Goal: Information Seeking & Learning: Learn about a topic

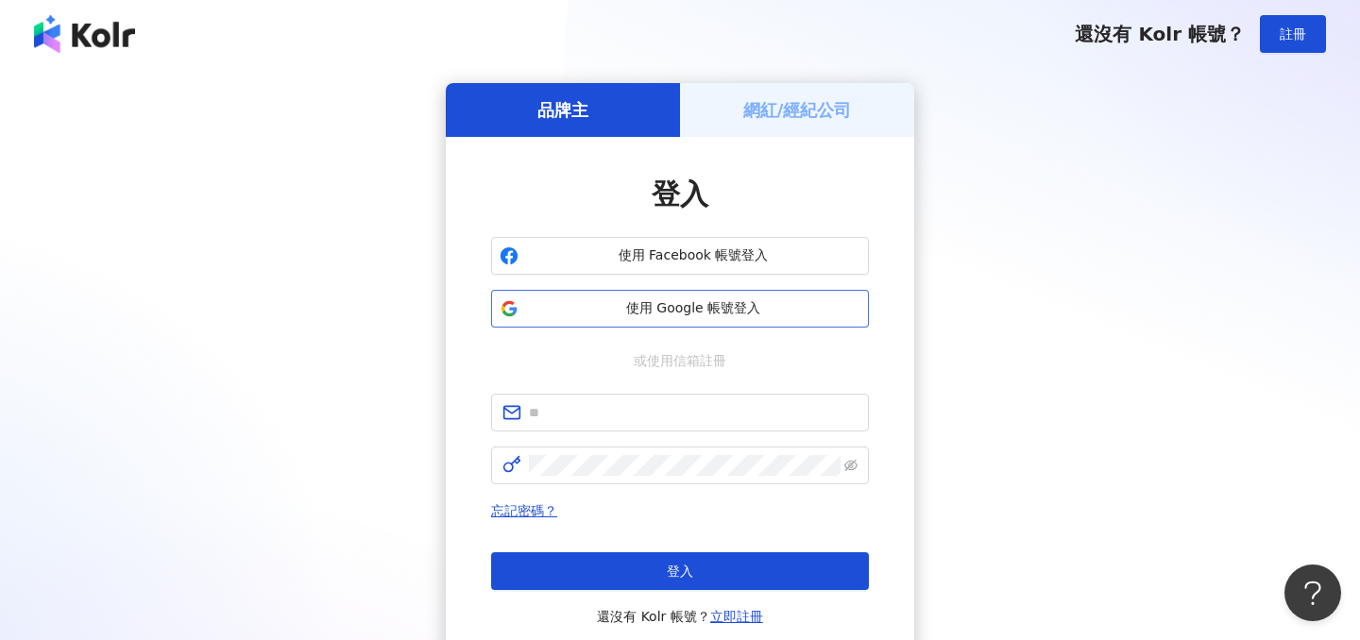
click at [769, 310] on span "使用 Google 帳號登入" at bounding box center [693, 308] width 334 height 19
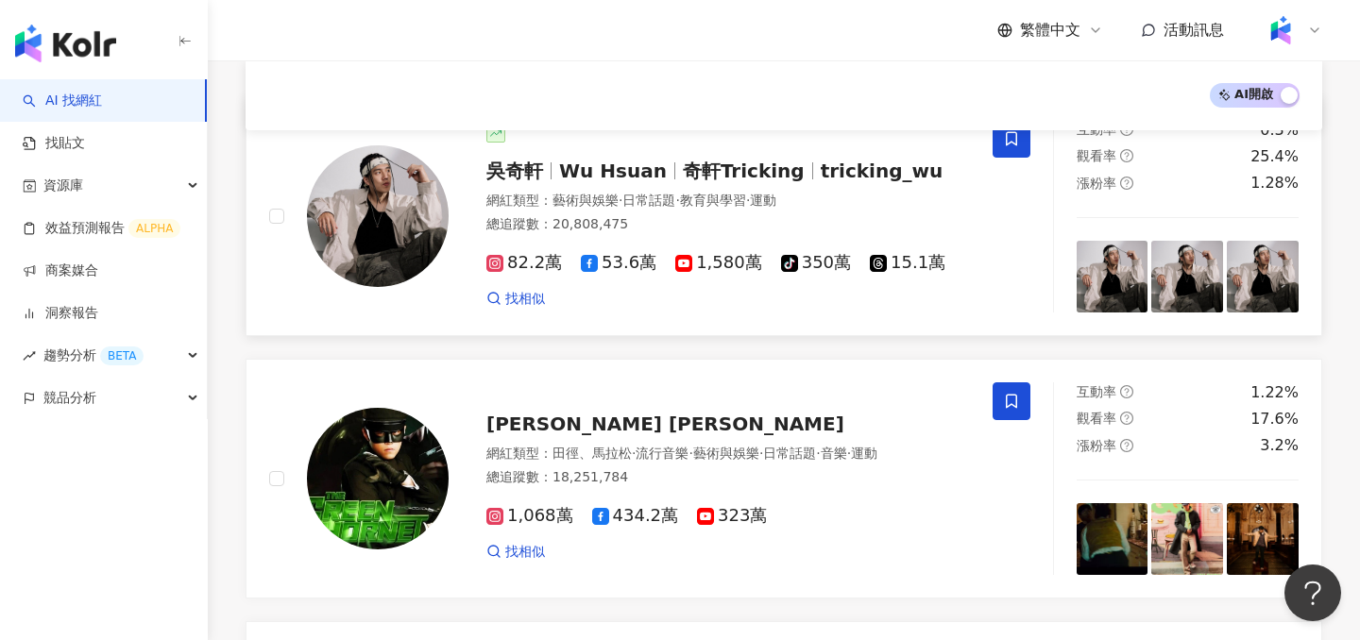
scroll to position [226, 0]
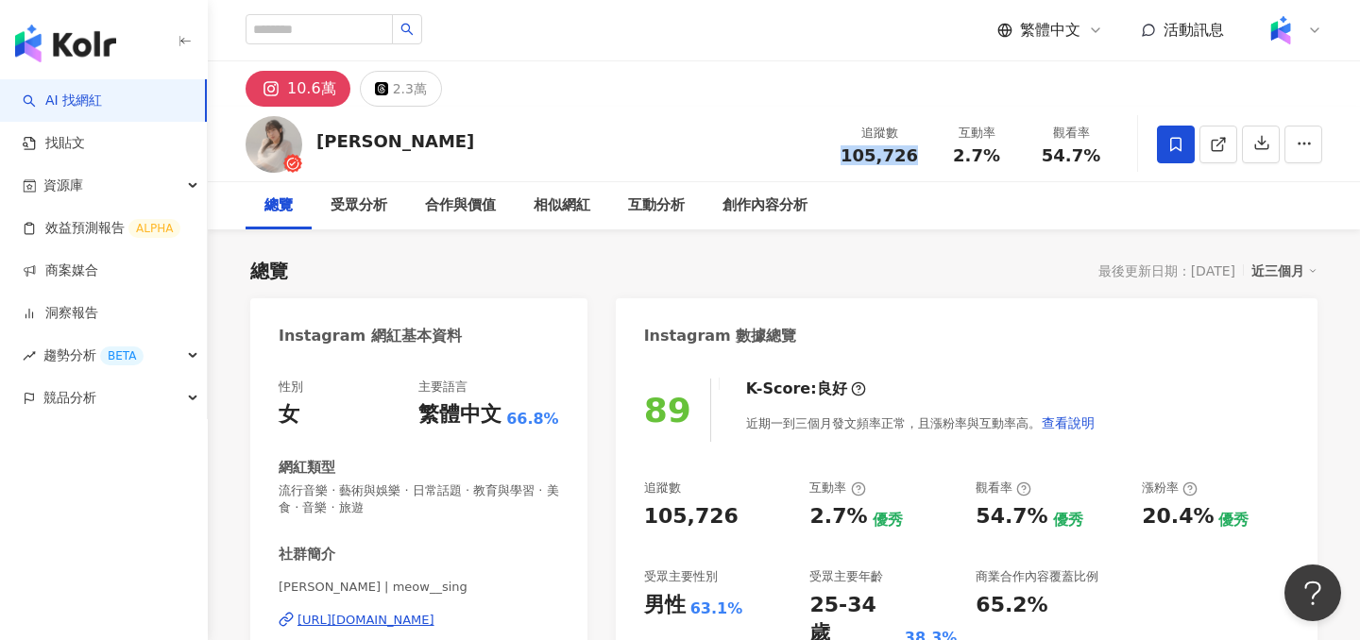
drag, startPoint x: 928, startPoint y: 149, endPoint x: 849, endPoint y: 154, distance: 79.5
click at [849, 154] on div "追蹤數 105,726" at bounding box center [879, 144] width 100 height 41
copy span "105,726"
drag, startPoint x: 1006, startPoint y: 158, endPoint x: 958, endPoint y: 158, distance: 48.2
click at [958, 158] on div "2.7%" at bounding box center [977, 155] width 72 height 19
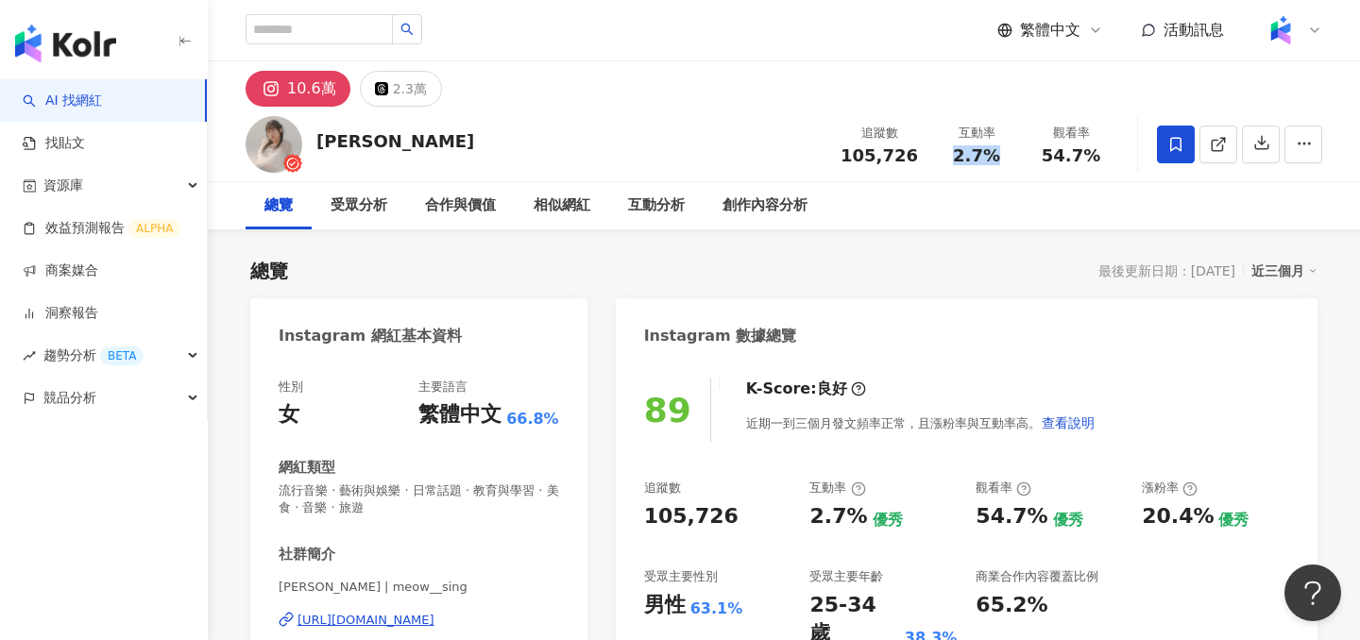
copy span "2.7%"
drag, startPoint x: 1097, startPoint y: 155, endPoint x: 1041, endPoint y: 155, distance: 56.7
click at [1041, 155] on div "54.7%" at bounding box center [1071, 155] width 72 height 19
copy span "54.7%"
click at [1290, 37] on img at bounding box center [1281, 30] width 36 height 36
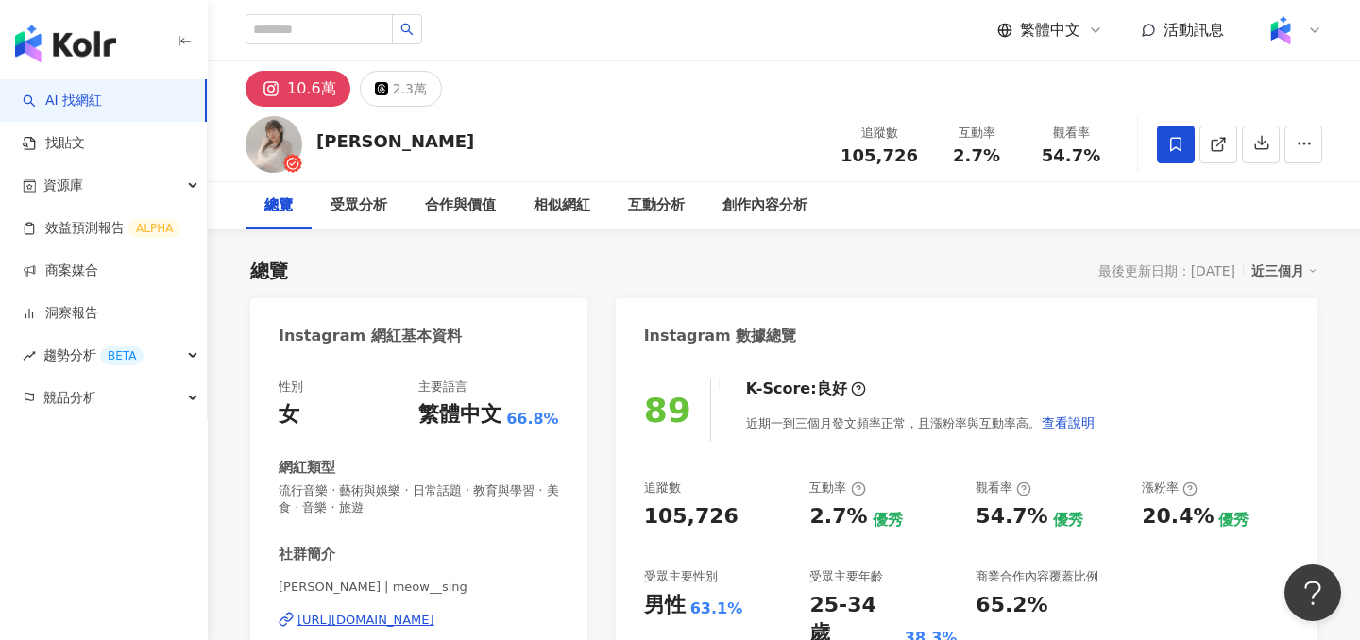
click at [1122, 91] on div "10.6萬 2.3萬" at bounding box center [784, 83] width 1152 height 45
click at [1285, 273] on div "近三個月" at bounding box center [1284, 271] width 66 height 25
click at [1280, 344] on link "近六個月" at bounding box center [1292, 347] width 53 height 21
drag, startPoint x: 1094, startPoint y: 158, endPoint x: 1043, endPoint y: 158, distance: 51.9
click at [1043, 158] on div "95.3%" at bounding box center [1071, 155] width 72 height 19
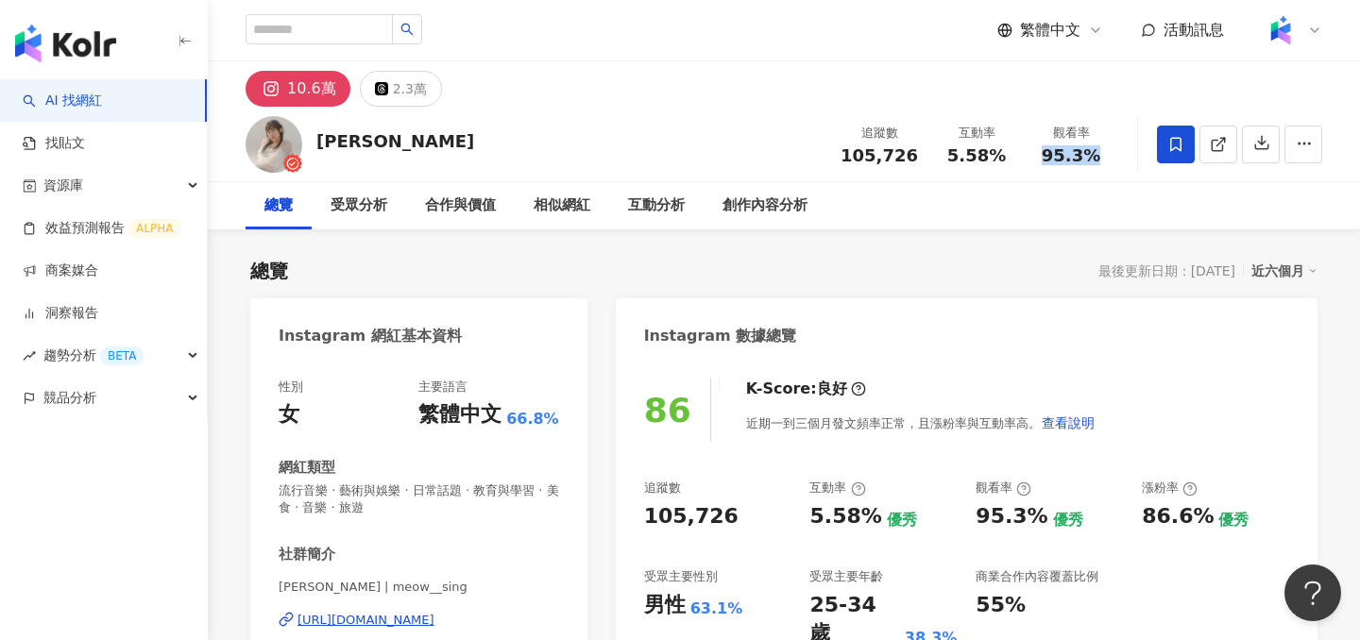
copy span "95.3%"
click at [994, 159] on span "5.58%" at bounding box center [976, 155] width 59 height 19
drag, startPoint x: 1005, startPoint y: 159, endPoint x: 941, endPoint y: 159, distance: 64.2
click at [941, 159] on div "5.58%" at bounding box center [977, 155] width 72 height 19
copy span "5.58%"
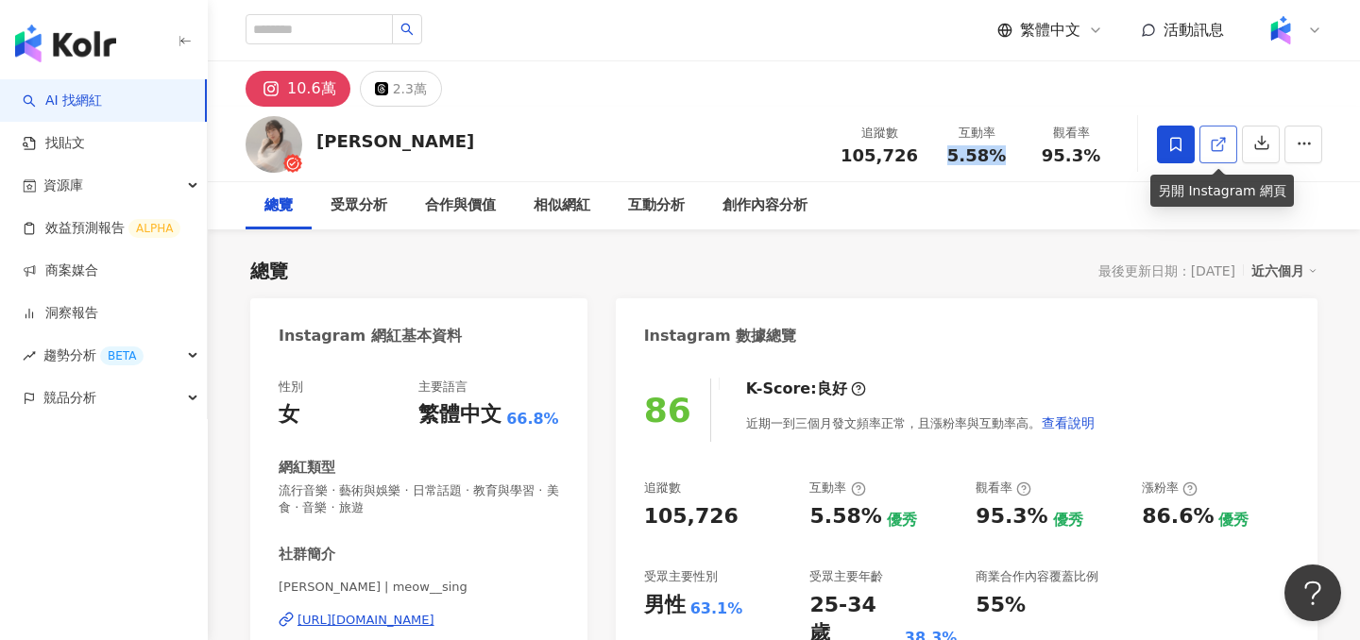
click at [1217, 144] on line at bounding box center [1221, 142] width 8 height 8
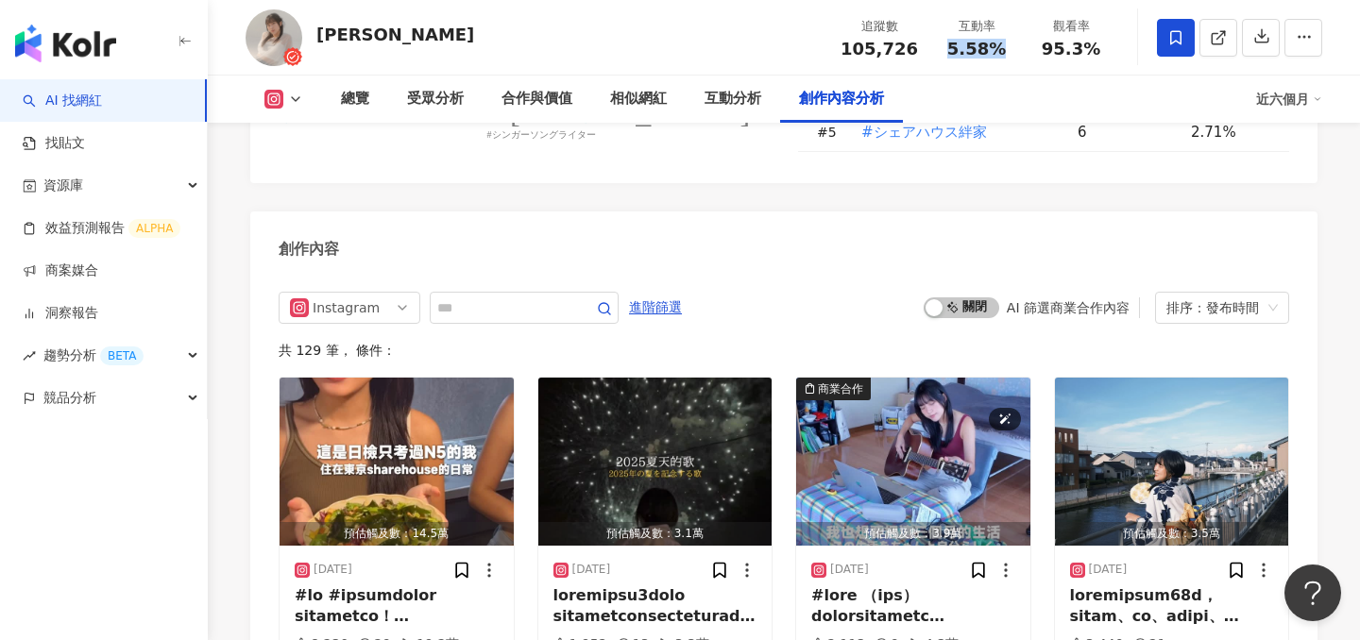
scroll to position [5802, 0]
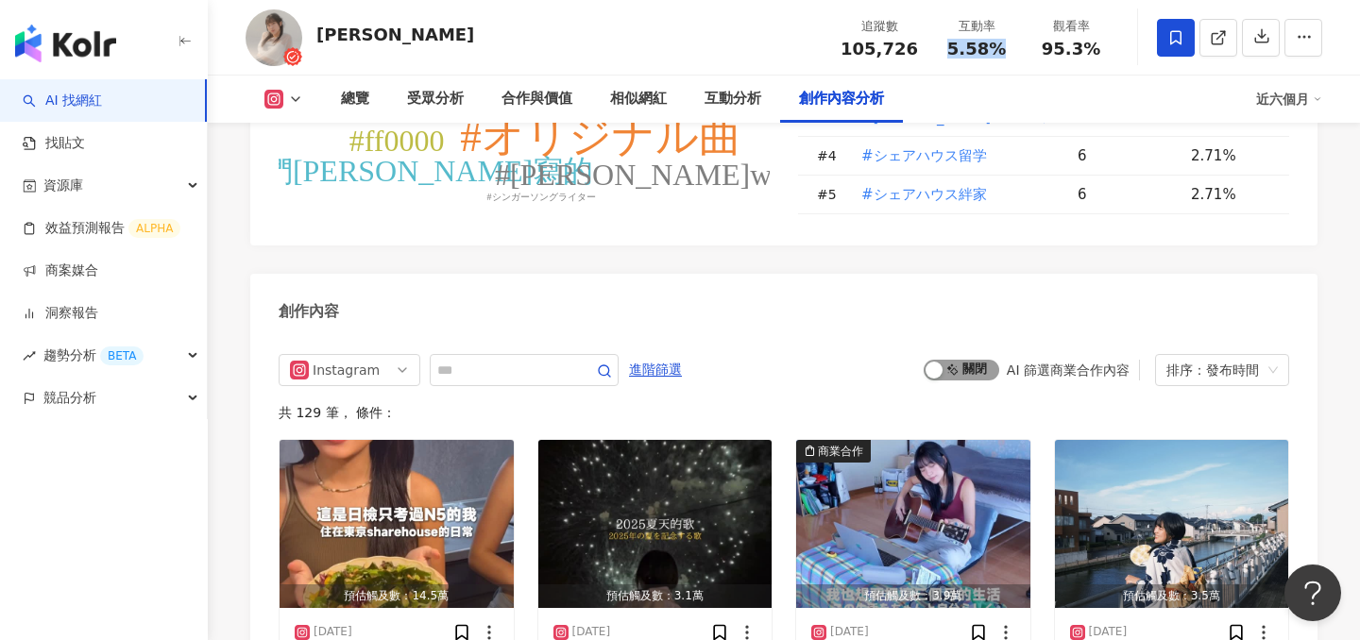
click at [975, 360] on span "啟動 關閉" at bounding box center [962, 370] width 76 height 21
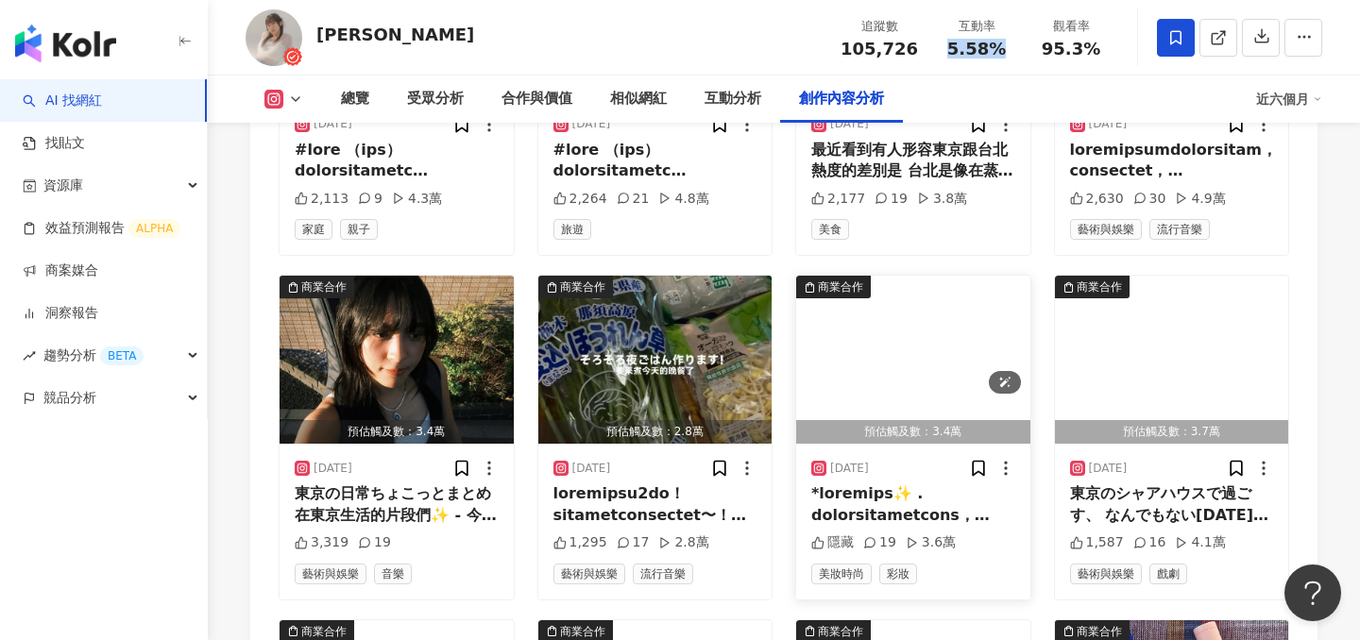
scroll to position [6311, 0]
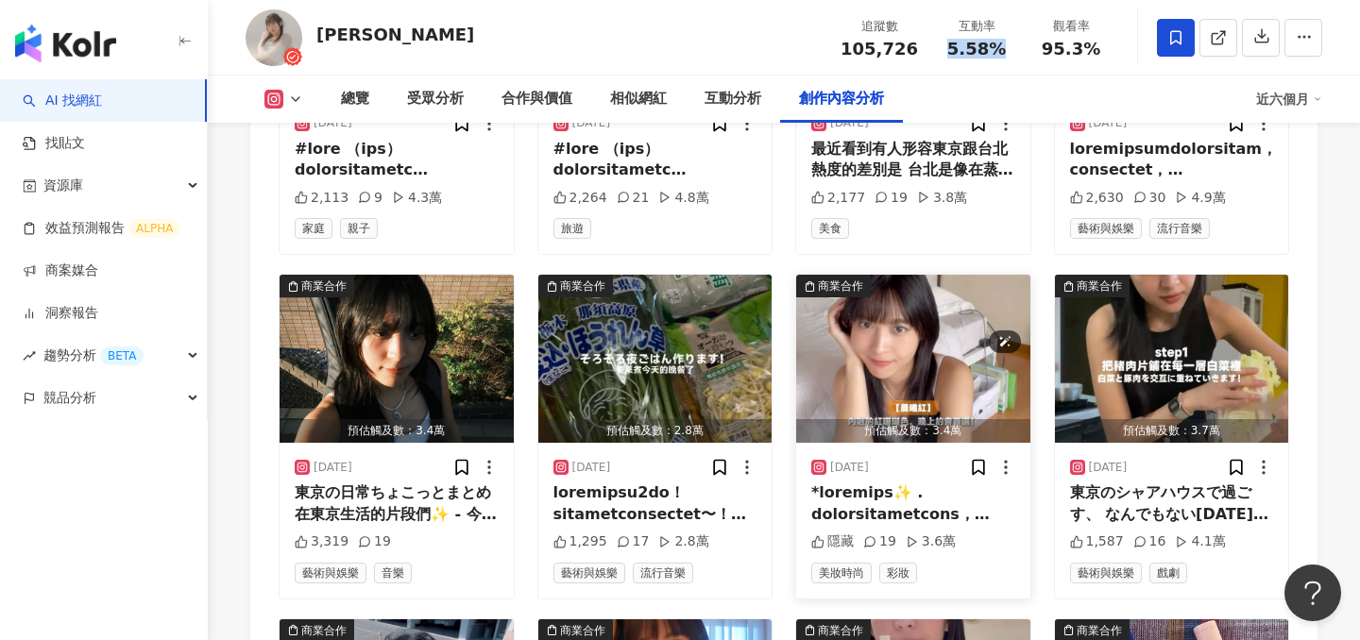
click at [922, 282] on img "button" at bounding box center [913, 359] width 234 height 168
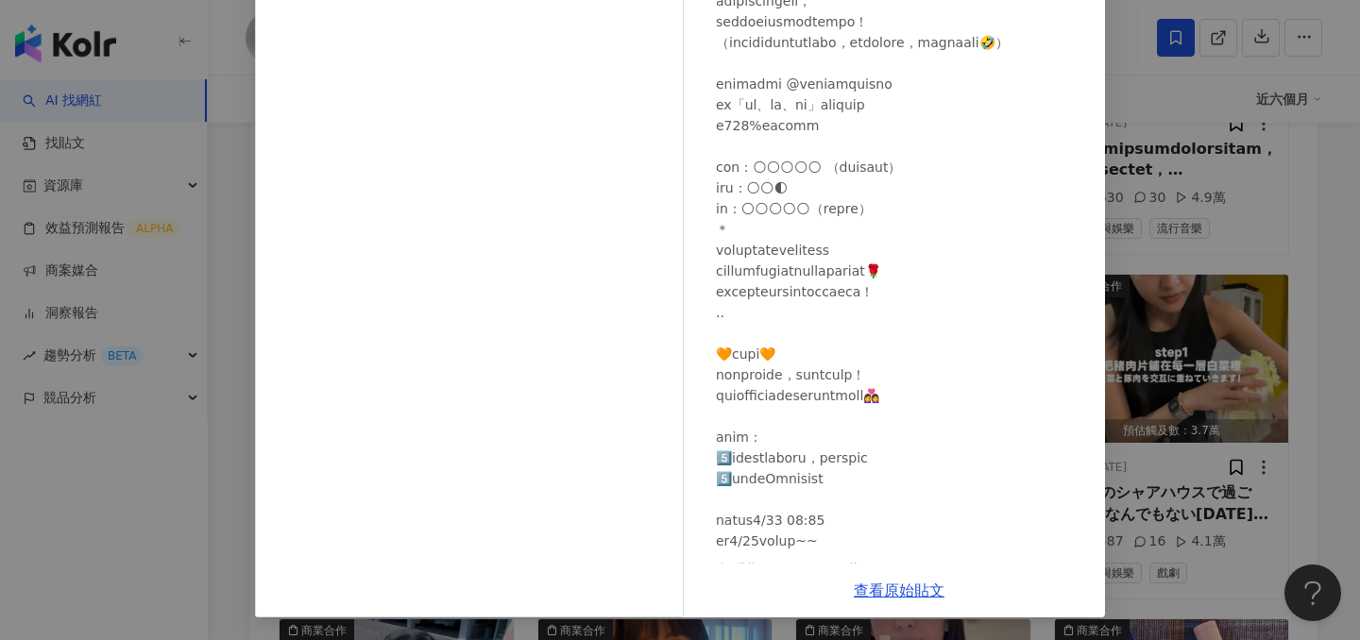
scroll to position [74, 0]
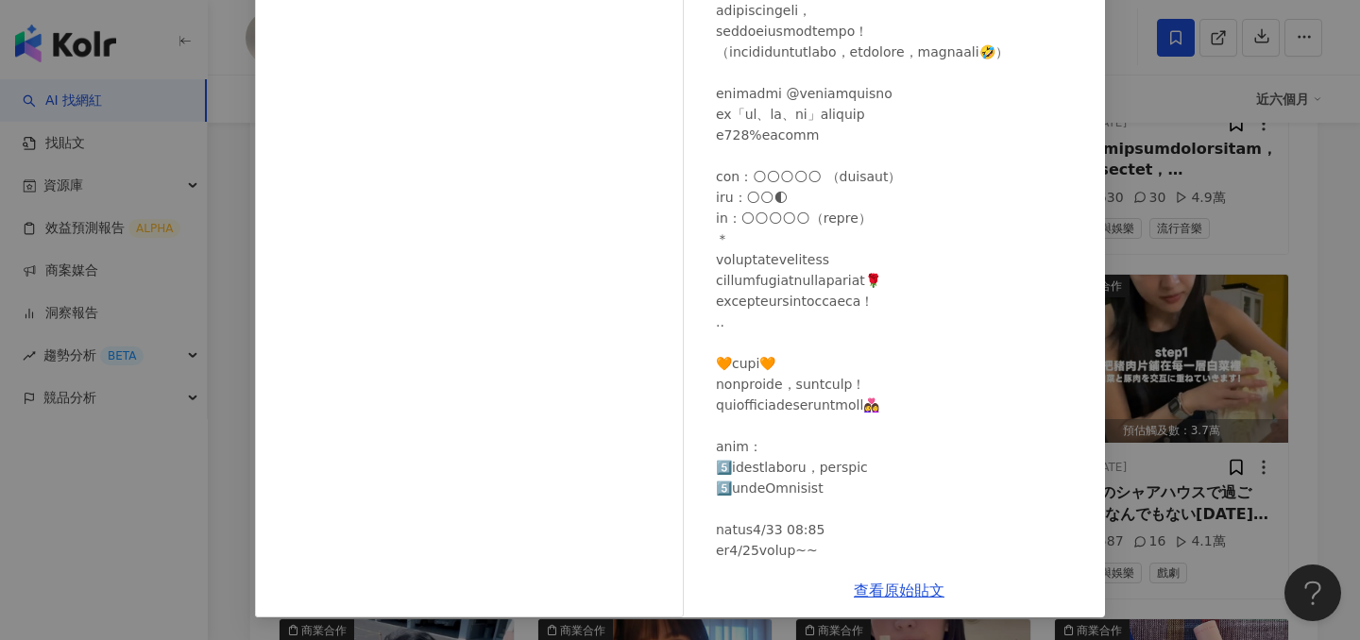
click at [1211, 188] on div "楊宜蓉 Wooly 2025/7/13 隱藏 19 3.6萬 查看原始貼文" at bounding box center [680, 320] width 1360 height 640
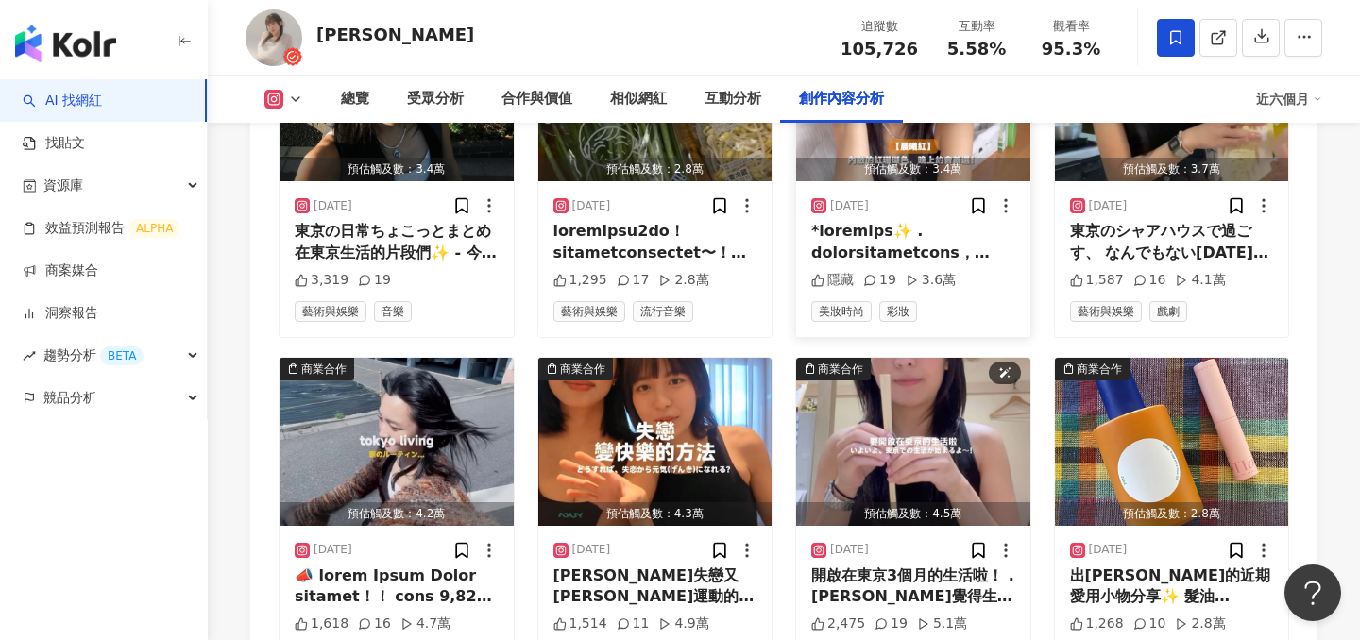
scroll to position [6699, 0]
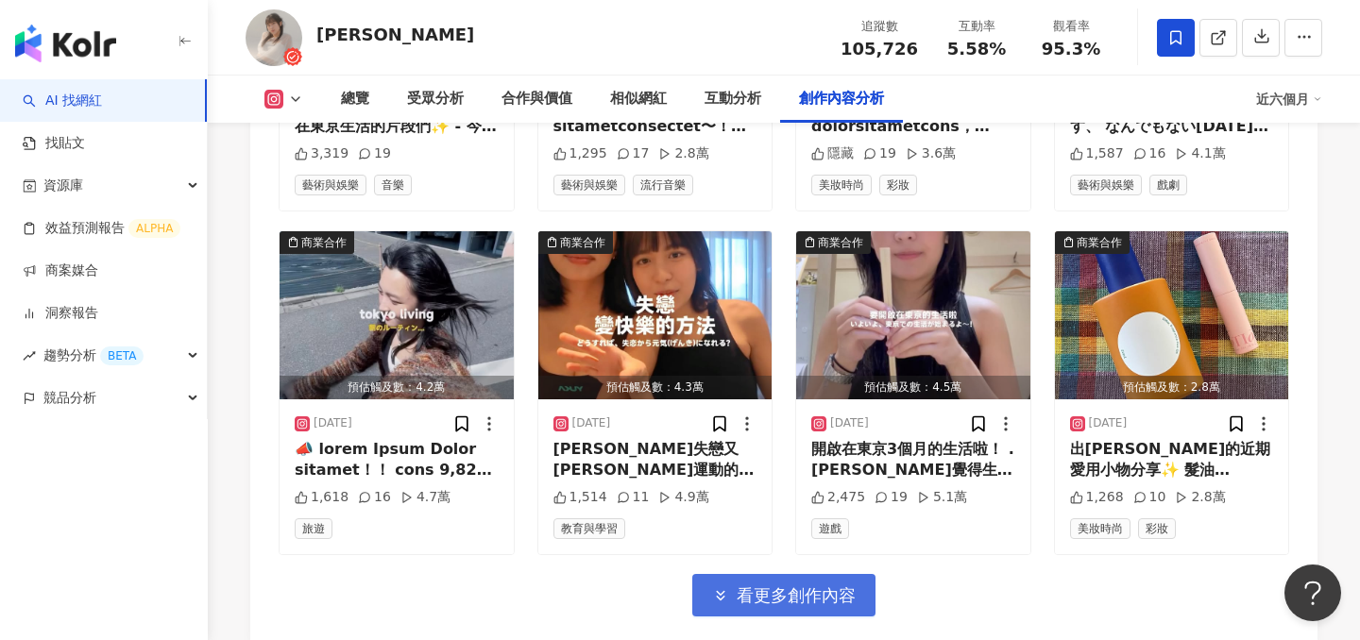
click at [796, 574] on button "看更多創作內容" at bounding box center [783, 595] width 183 height 42
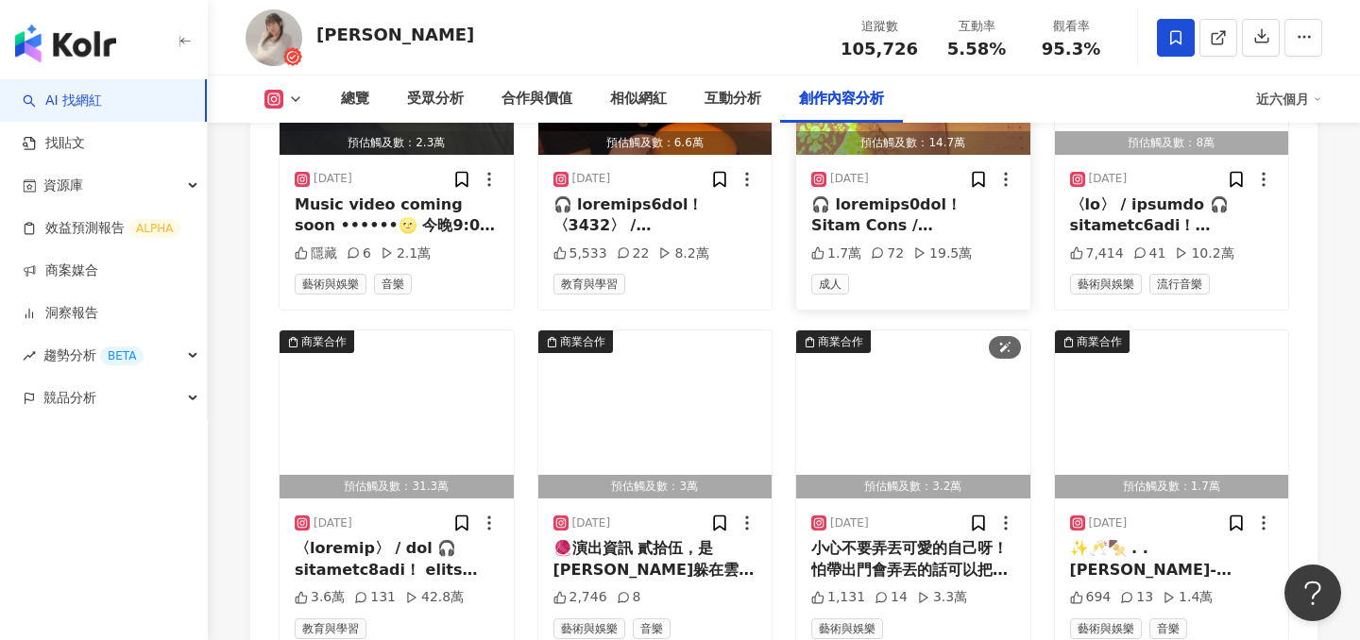
scroll to position [7700, 0]
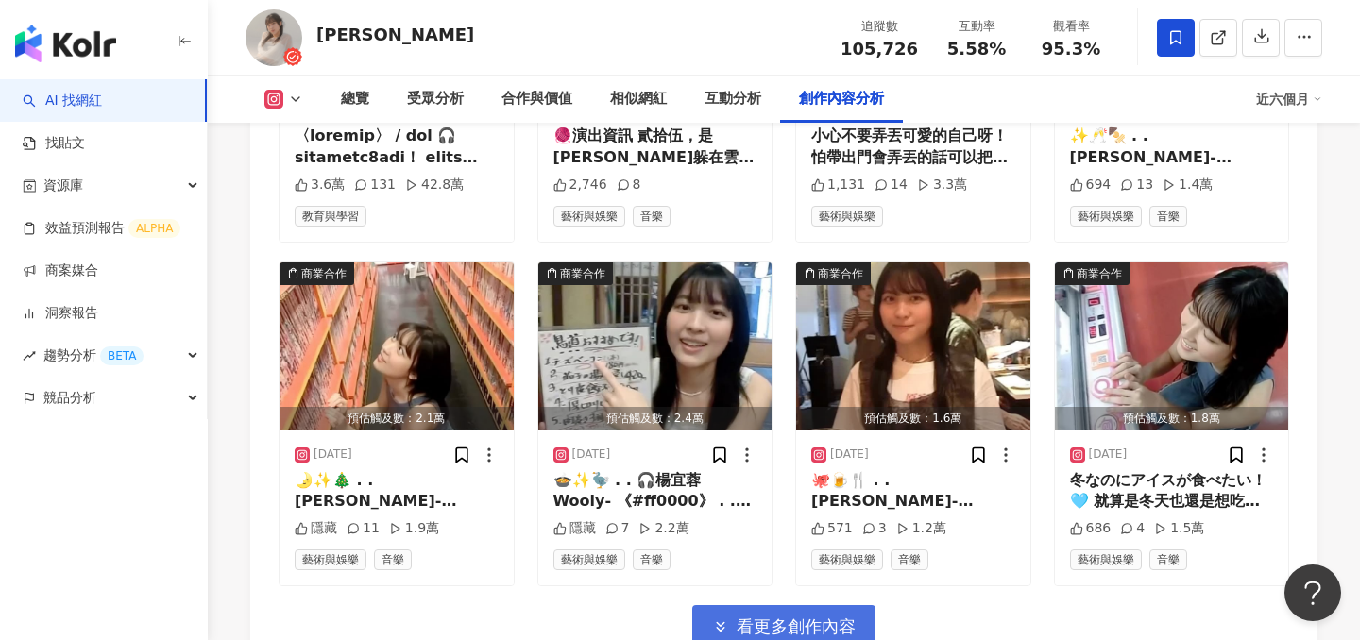
click at [815, 617] on span "看更多創作內容" at bounding box center [796, 627] width 119 height 21
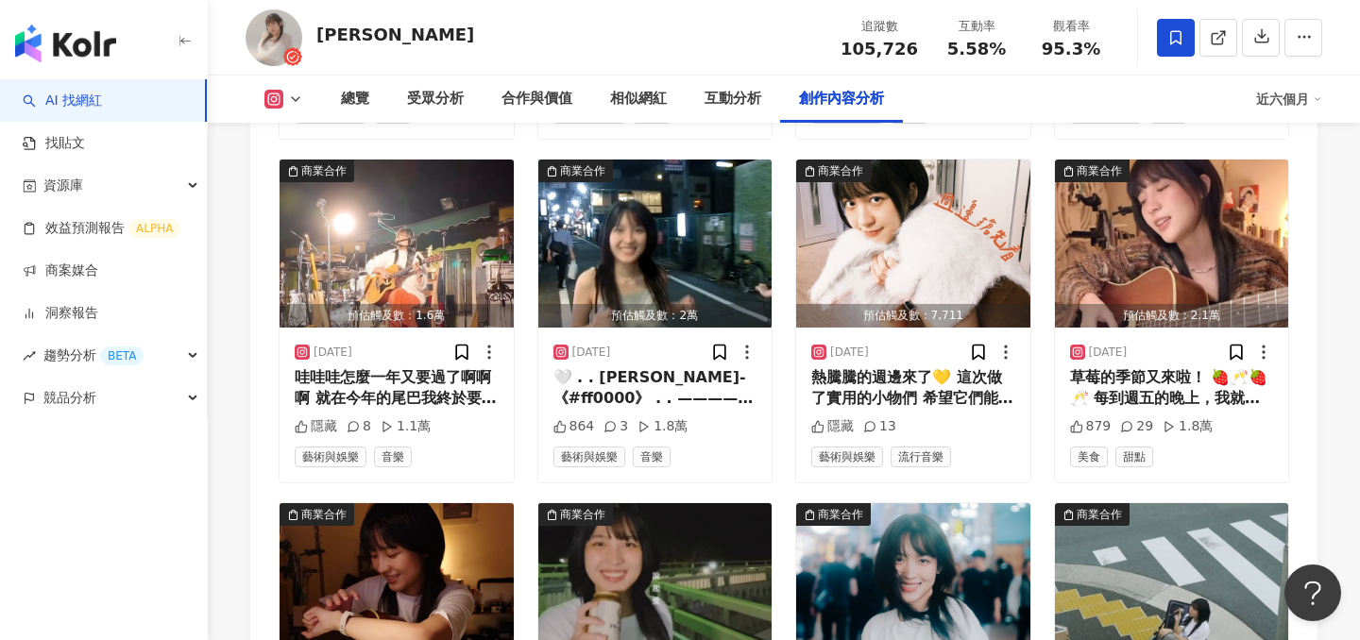
scroll to position [8129, 0]
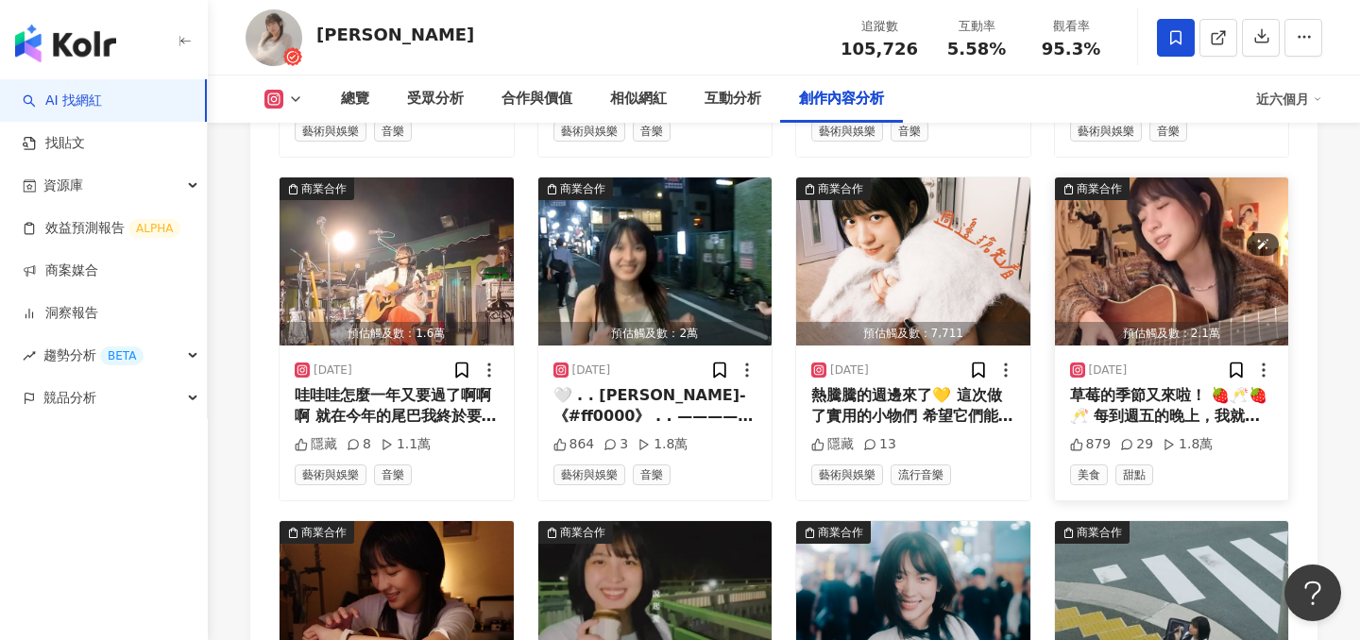
click at [1171, 186] on img "button" at bounding box center [1172, 262] width 234 height 168
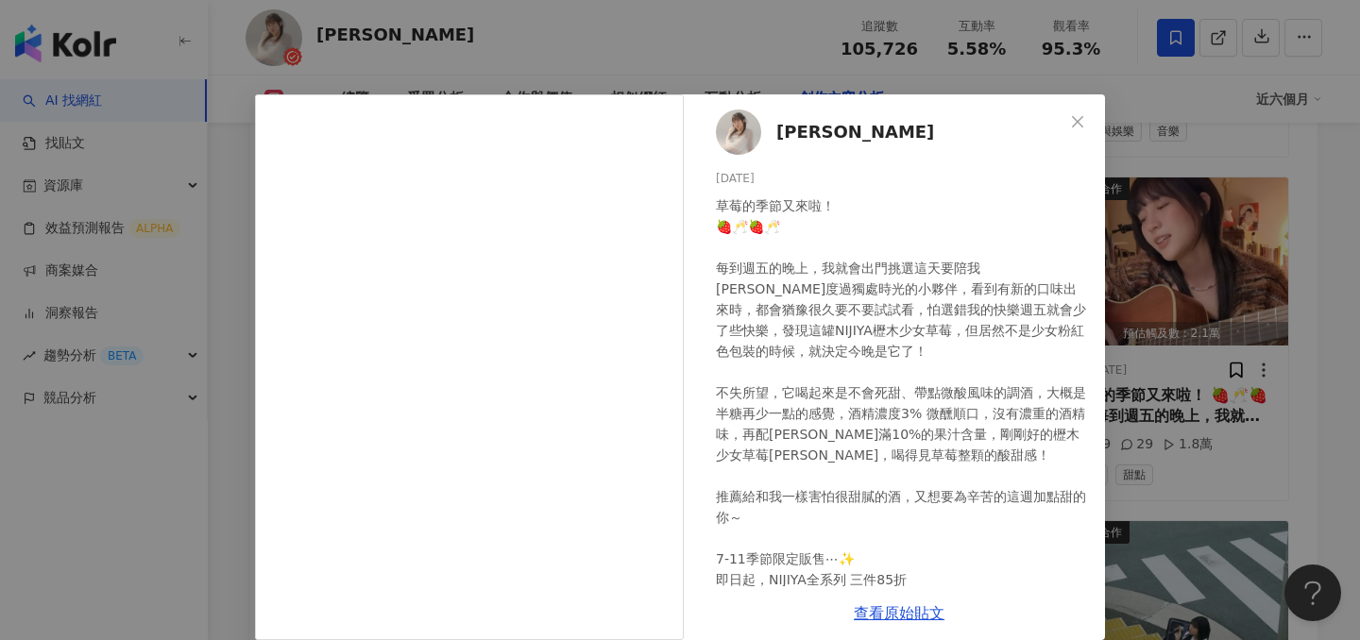
click at [1243, 377] on div "楊宜蓉 Wooly 2024/11/22 草莓的季節又來啦！ 🍓🥂🍓🥂 每到週五的晚上，我就會出門挑選這天要陪我一起度過獨處時光的小夥伴，看到有新的口味出來時…" at bounding box center [680, 320] width 1360 height 640
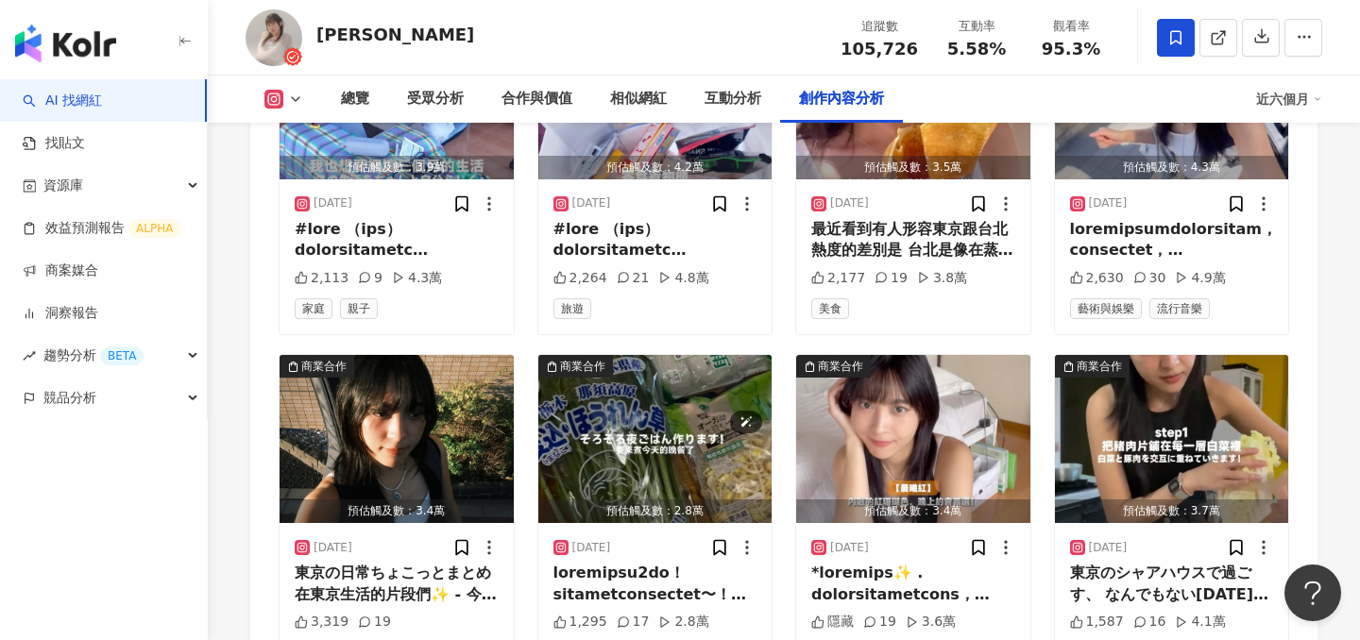
scroll to position [6247, 0]
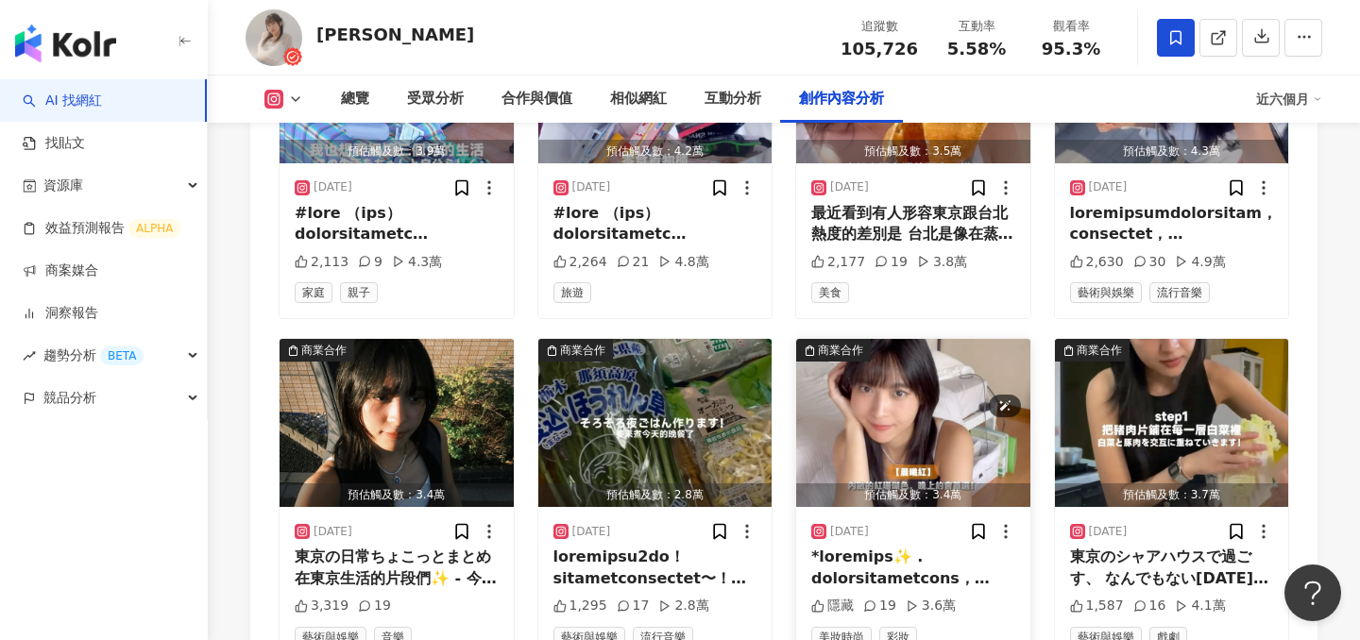
click at [942, 343] on img "button" at bounding box center [913, 423] width 234 height 168
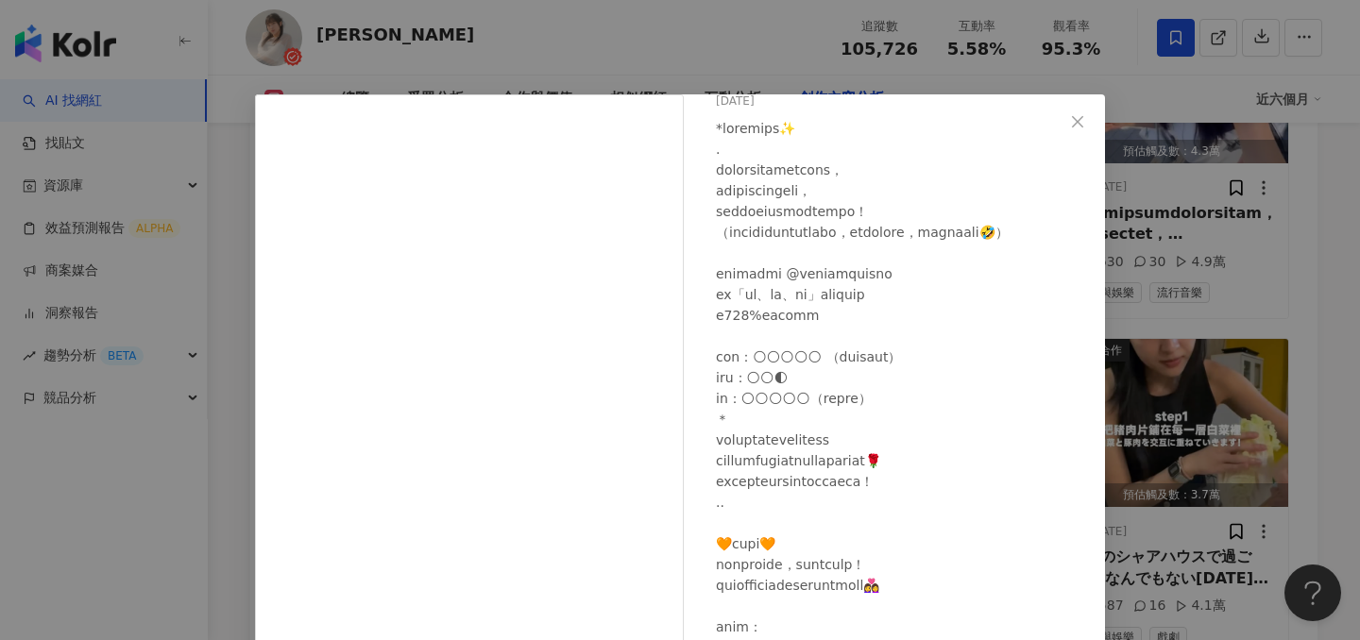
scroll to position [55, 0]
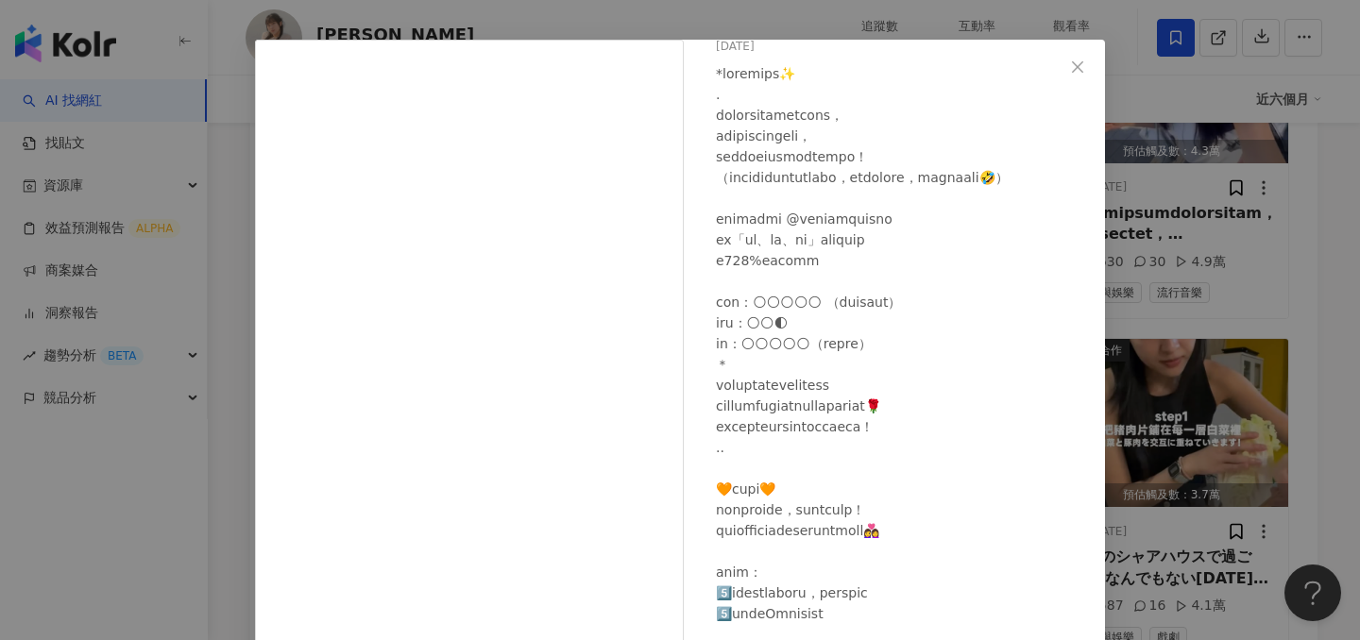
click at [1194, 331] on div "楊宜蓉 Wooly 2025/7/13 隱藏 19 3.6萬 查看原始貼文" at bounding box center [680, 320] width 1360 height 640
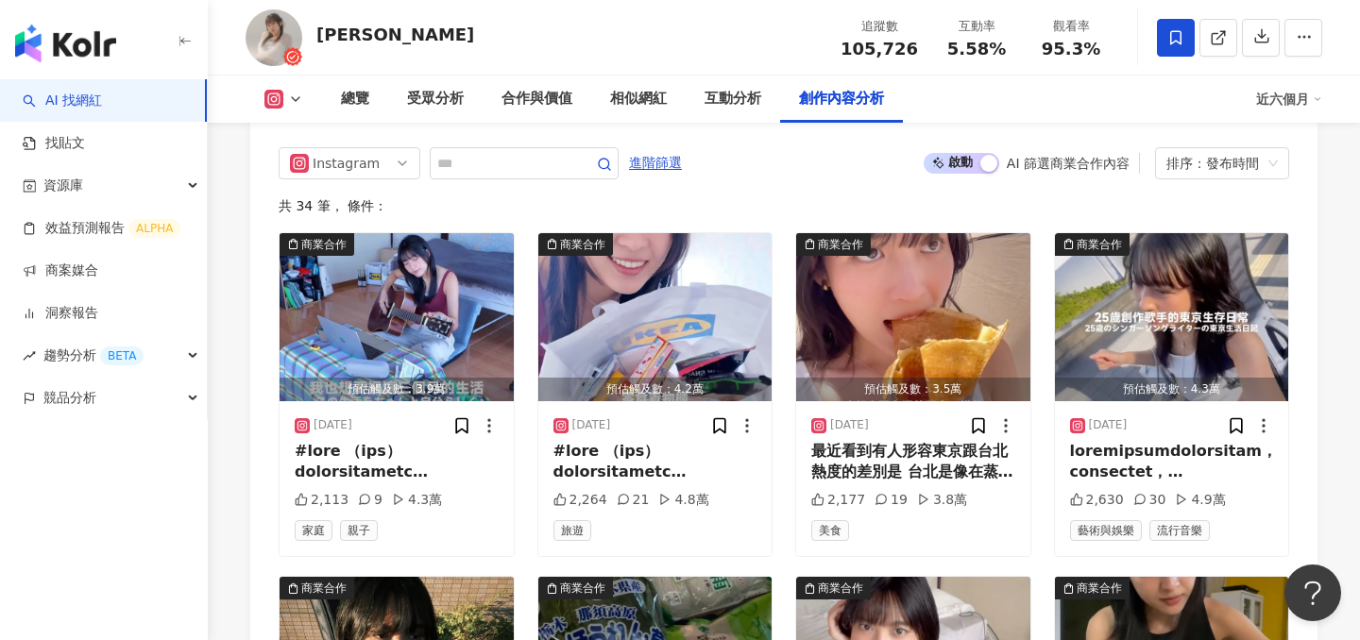
scroll to position [5972, 0]
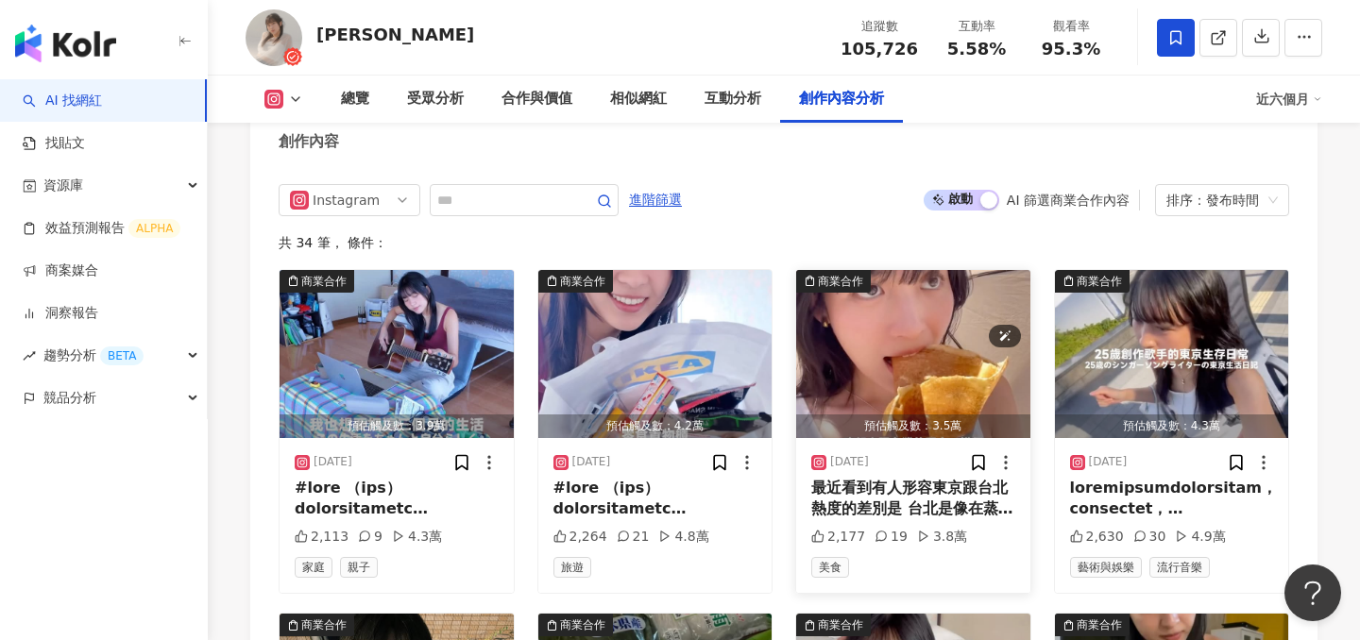
click at [978, 270] on img "button" at bounding box center [913, 354] width 234 height 168
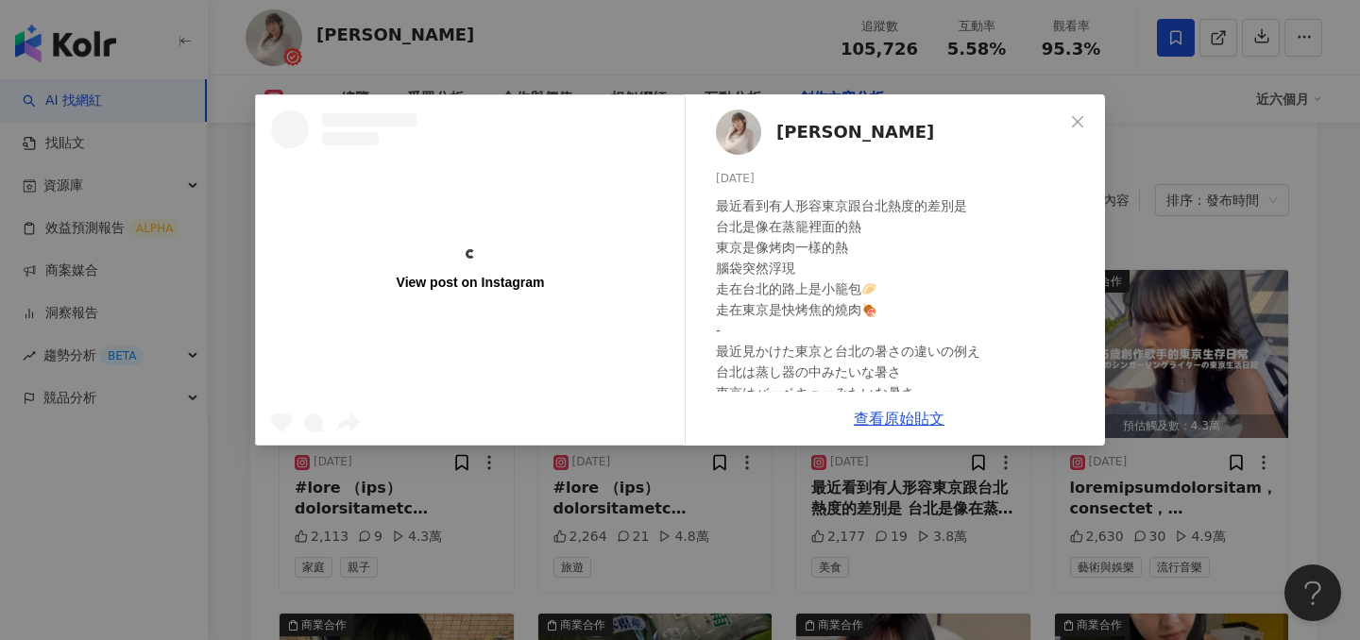
click at [1224, 229] on div "View post on Instagram 楊宜蓉 Wooly 2025/8/11 最近看到有人形容東京跟台北熱度的差別是 台北是像在蒸籠裡面的熱 東京是像…" at bounding box center [680, 320] width 1360 height 640
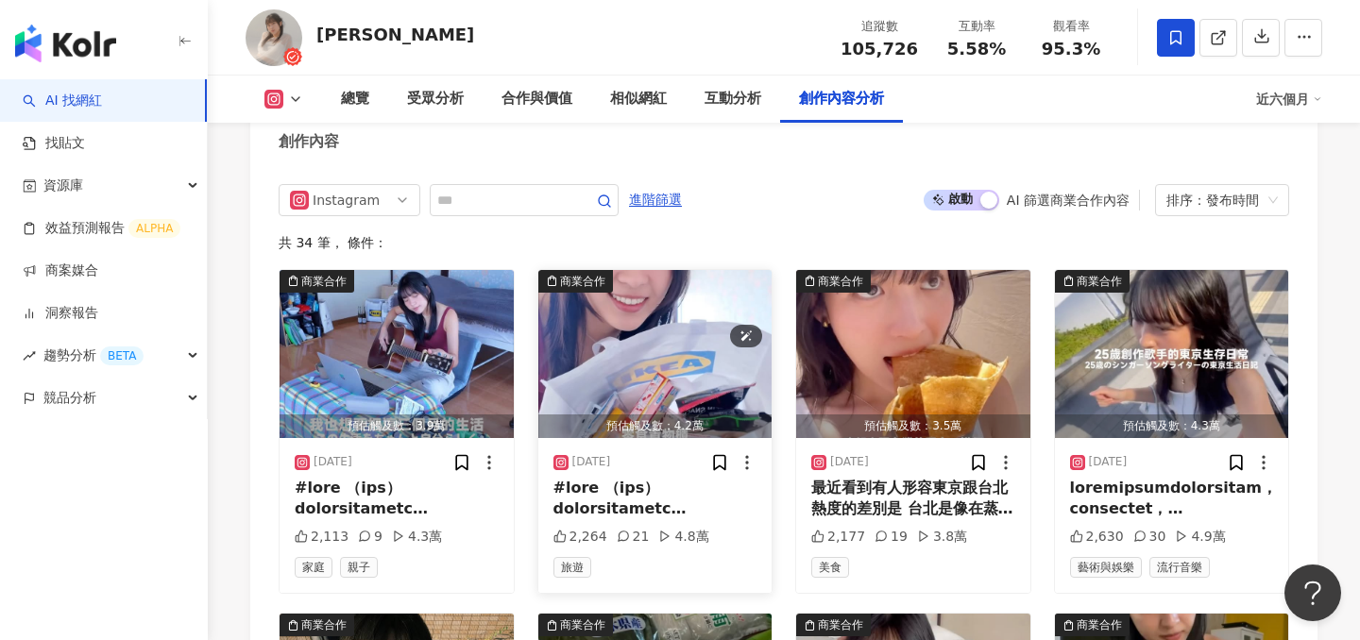
click at [634, 299] on img "button" at bounding box center [655, 354] width 234 height 168
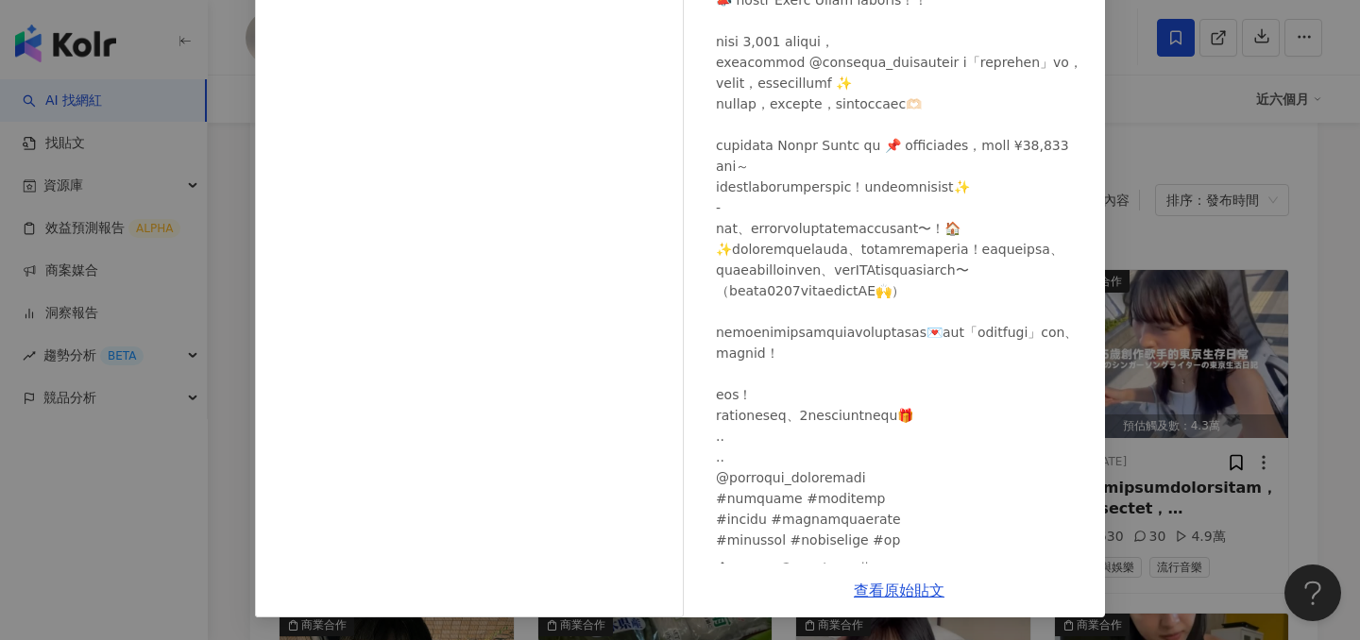
scroll to position [264, 0]
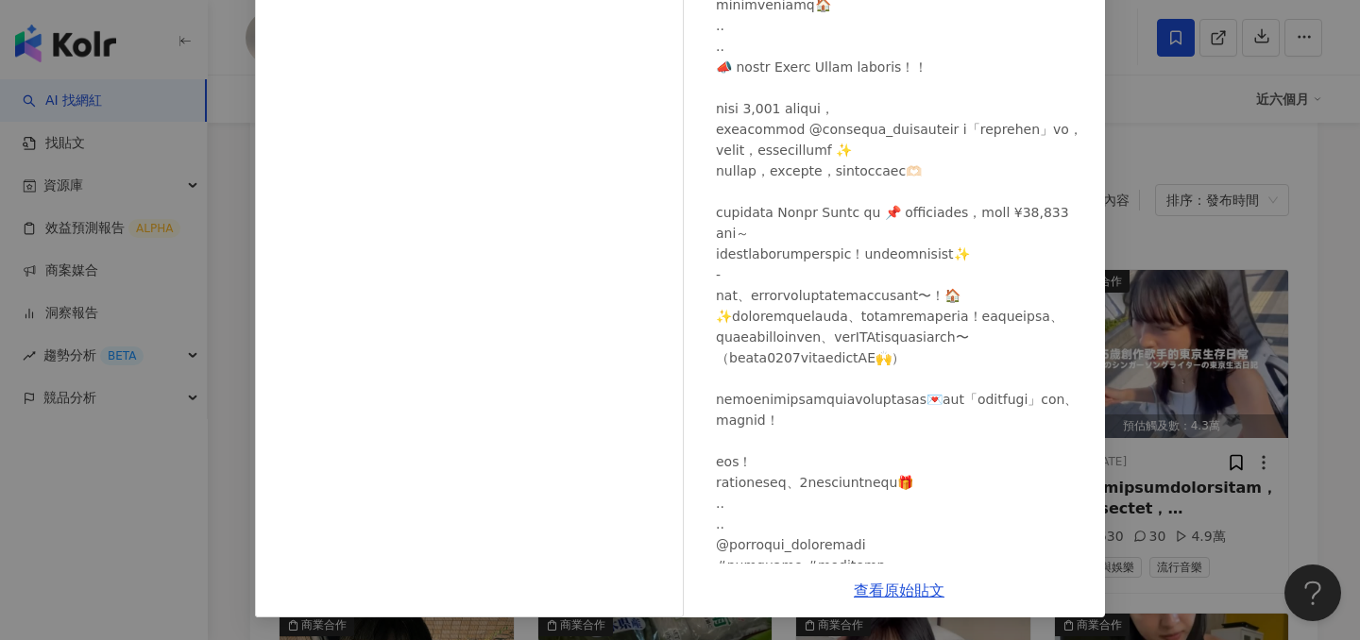
click at [1255, 250] on div "楊宜蓉 Wooly 2025/8/22 2,264 21 4.8萬 查看原始貼文" at bounding box center [680, 320] width 1360 height 640
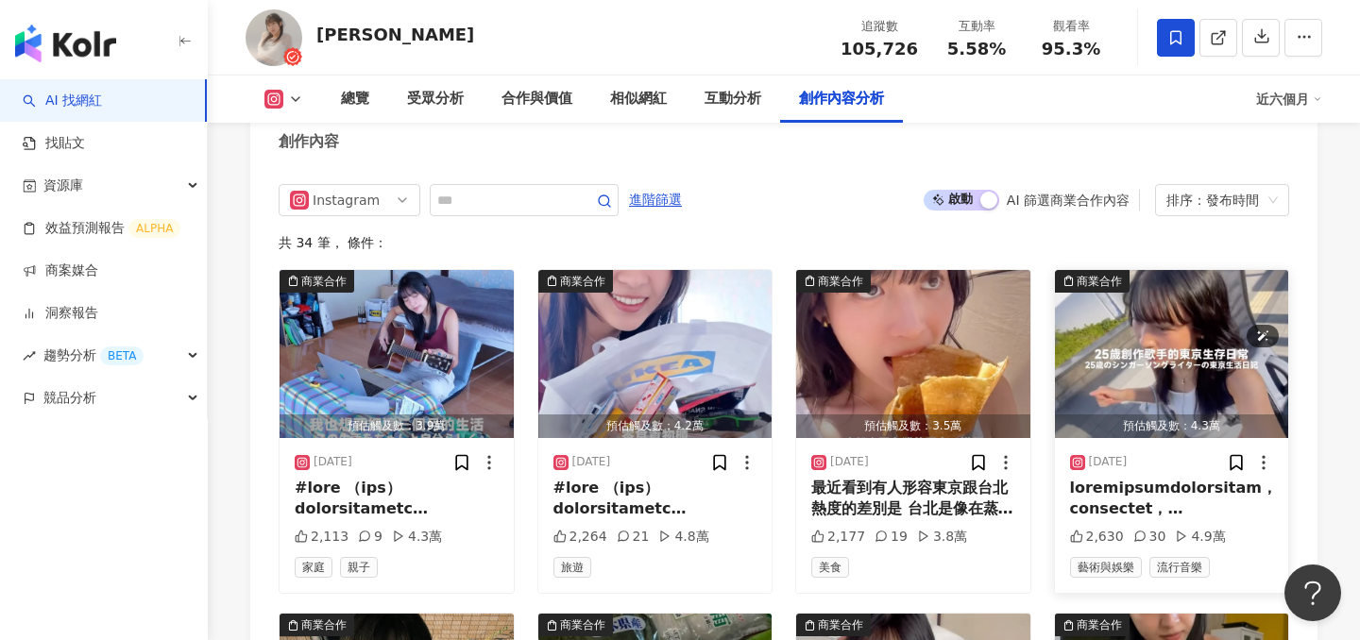
click at [1135, 307] on img "button" at bounding box center [1172, 354] width 234 height 168
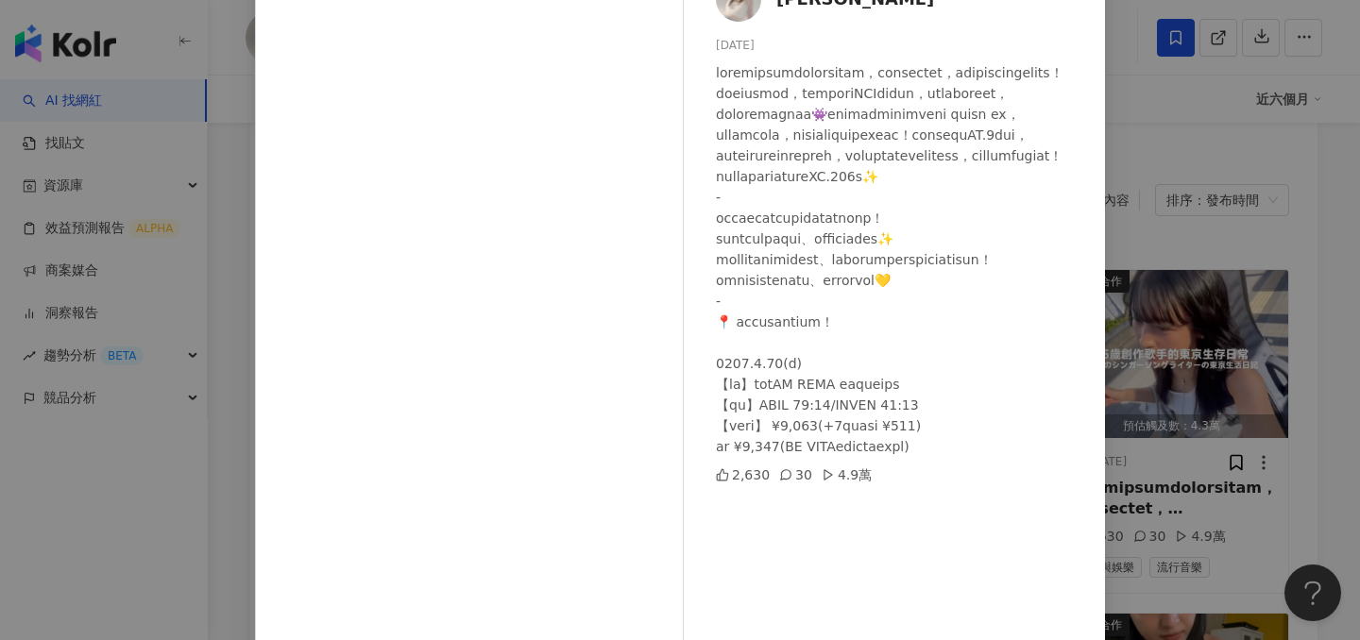
scroll to position [161, 0]
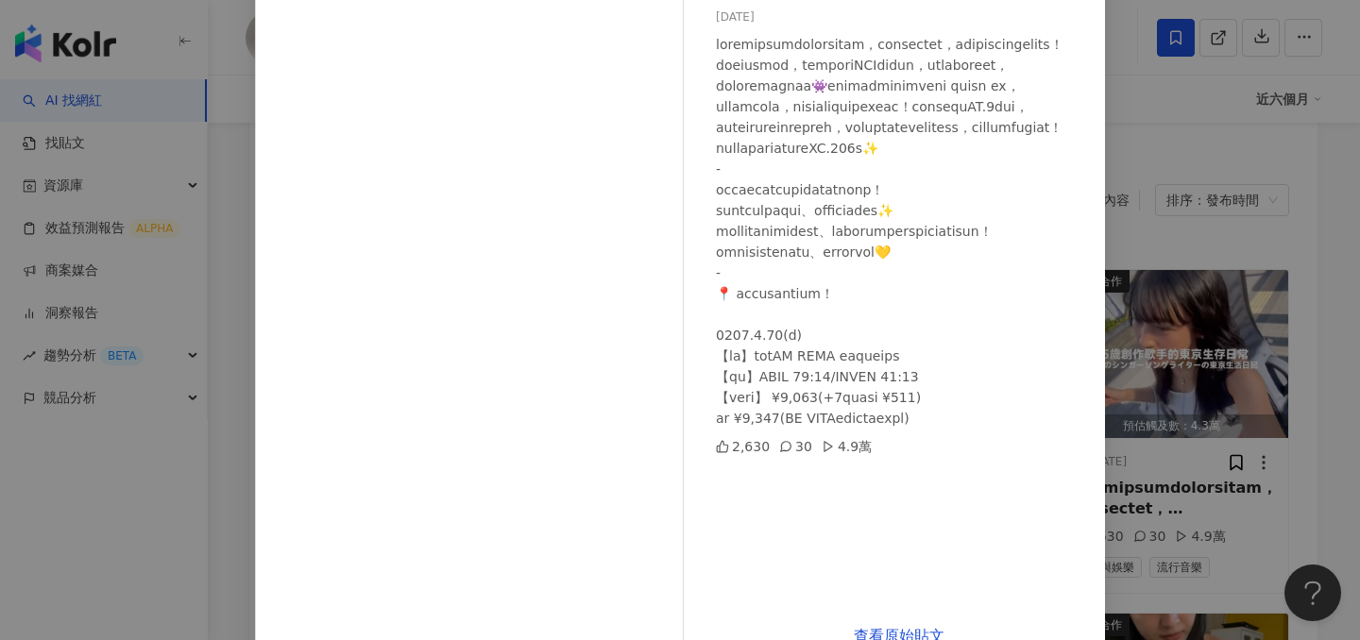
click at [1193, 357] on div "楊宜蓉 Wooly 2025/8/8 2,630 30 4.9萬 查看原始貼文" at bounding box center [680, 320] width 1360 height 640
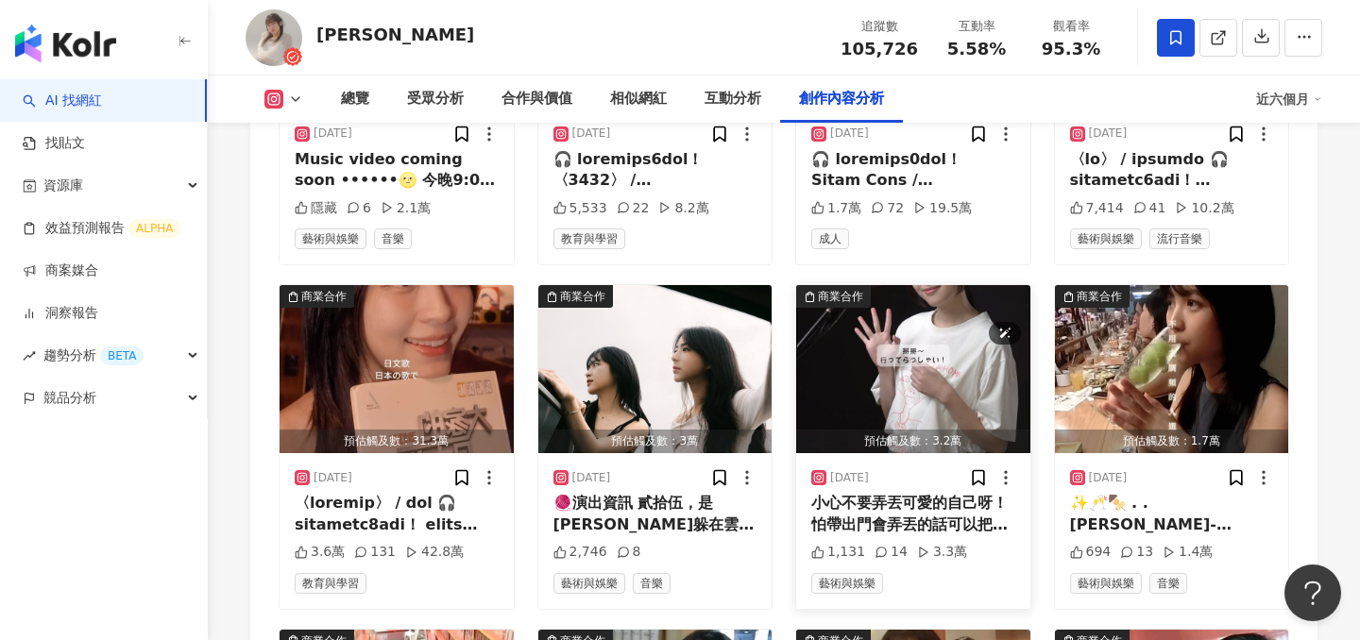
scroll to position [7443, 0]
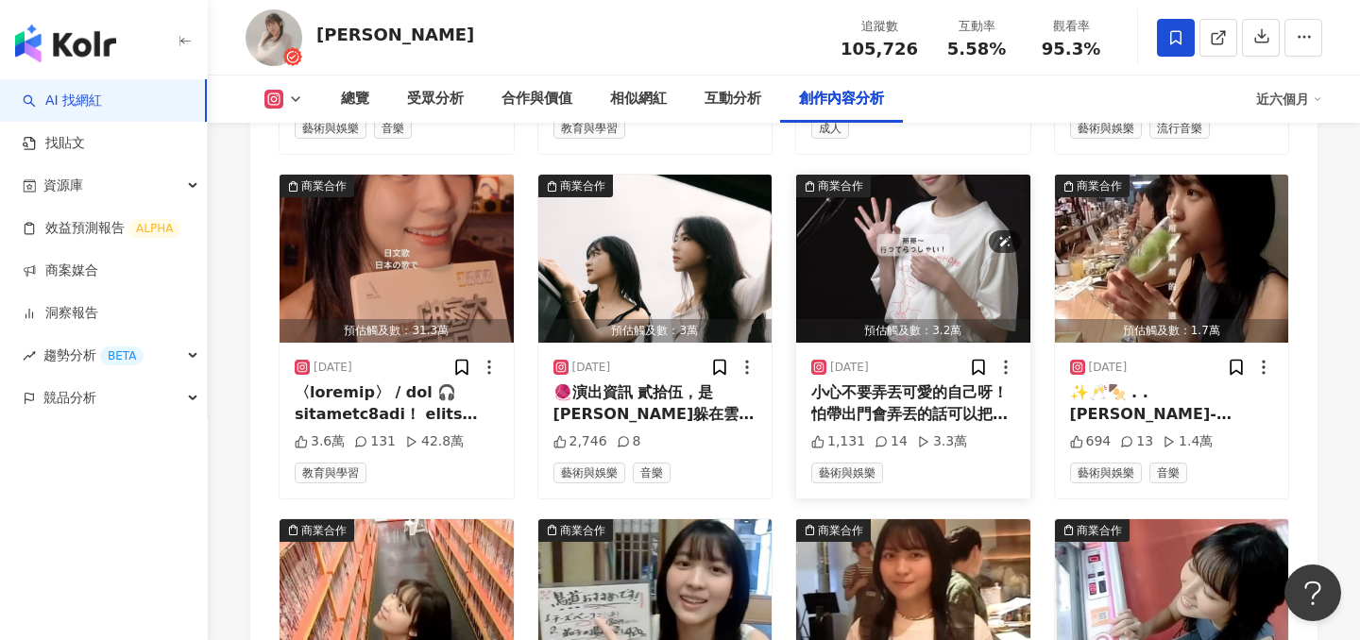
click at [918, 175] on img "button" at bounding box center [913, 259] width 234 height 168
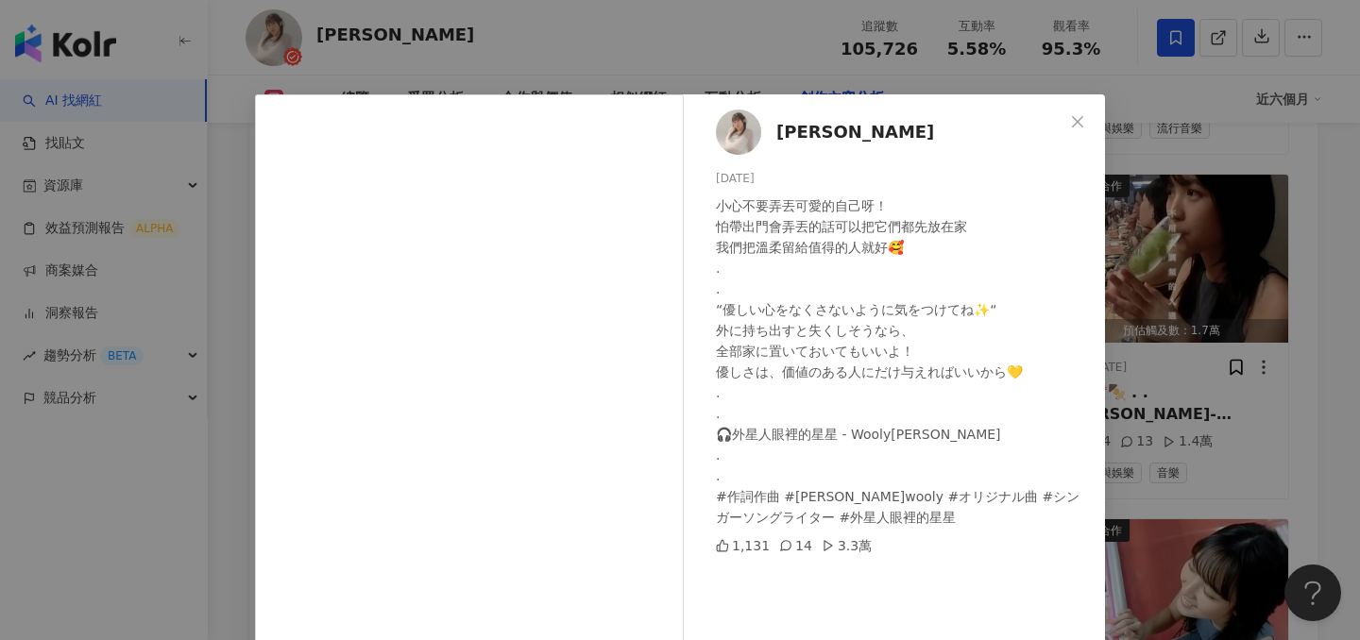
click at [1151, 269] on div "楊宜蓉 Wooly 2025/3/24 小心不要弄丟可愛的自己呀！ 怕帶出門會弄丟的話可以把它們都先放在家 我們把溫柔留給值得的人就好🥰 . . “優しい心を…" at bounding box center [680, 320] width 1360 height 640
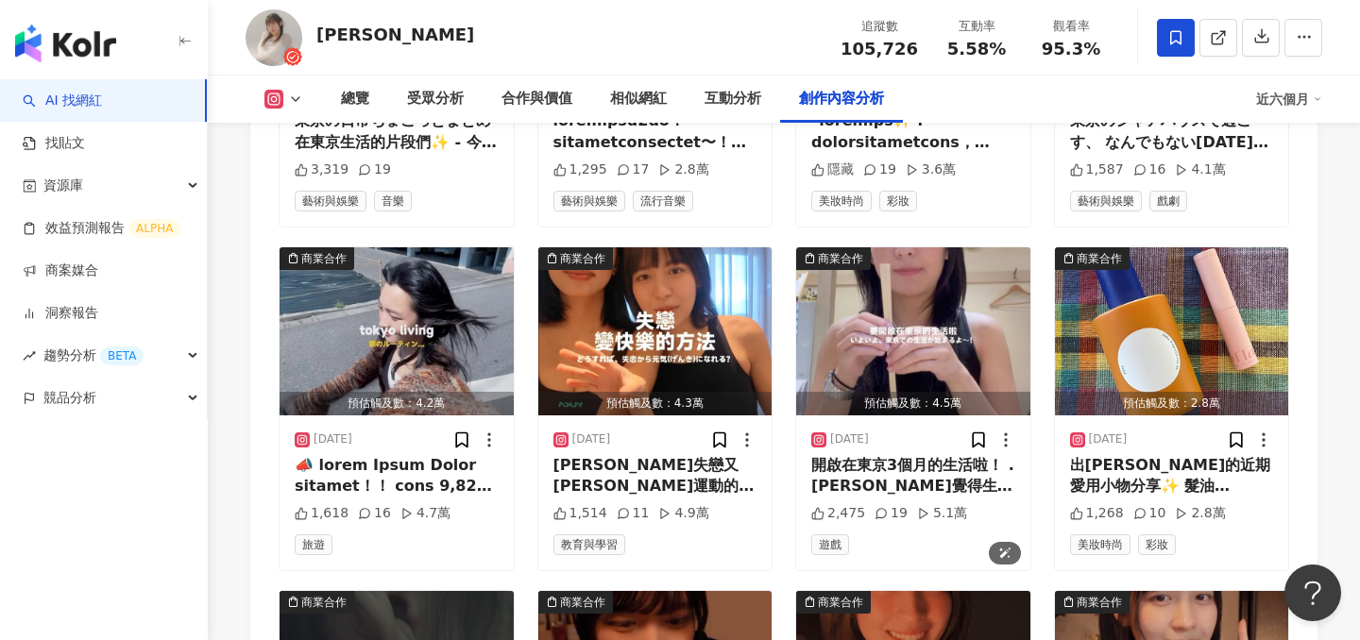
scroll to position [6626, 0]
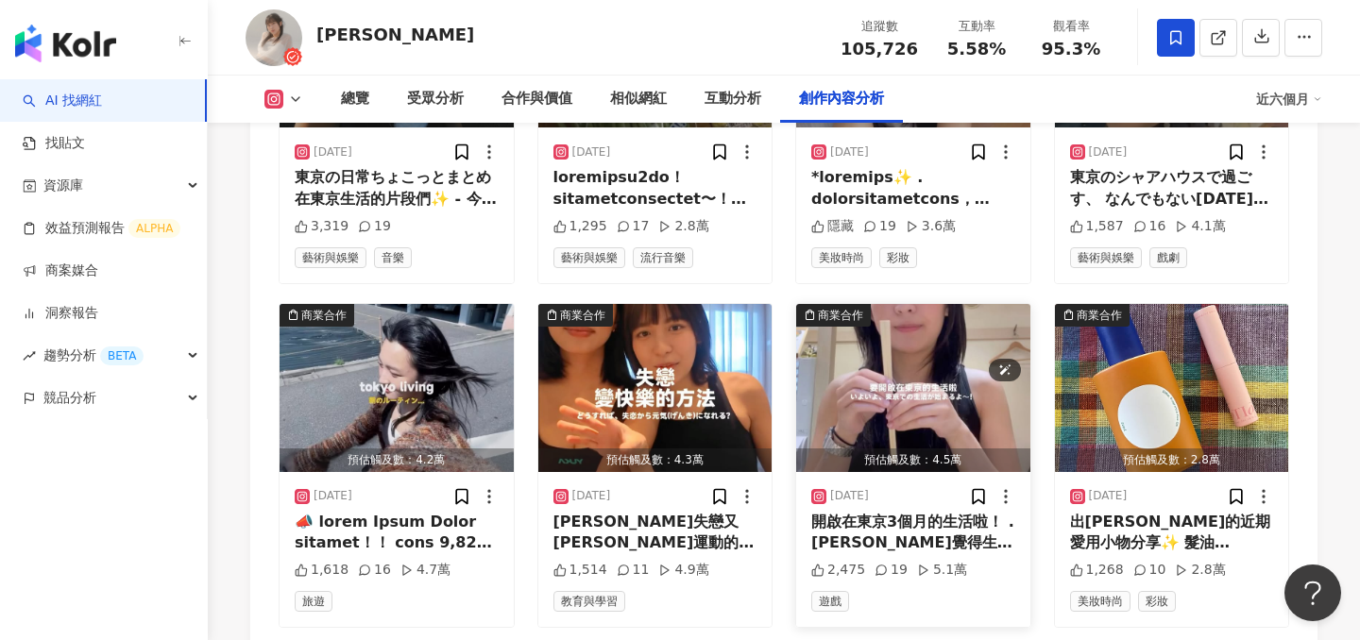
click at [935, 304] on img "button" at bounding box center [913, 388] width 234 height 168
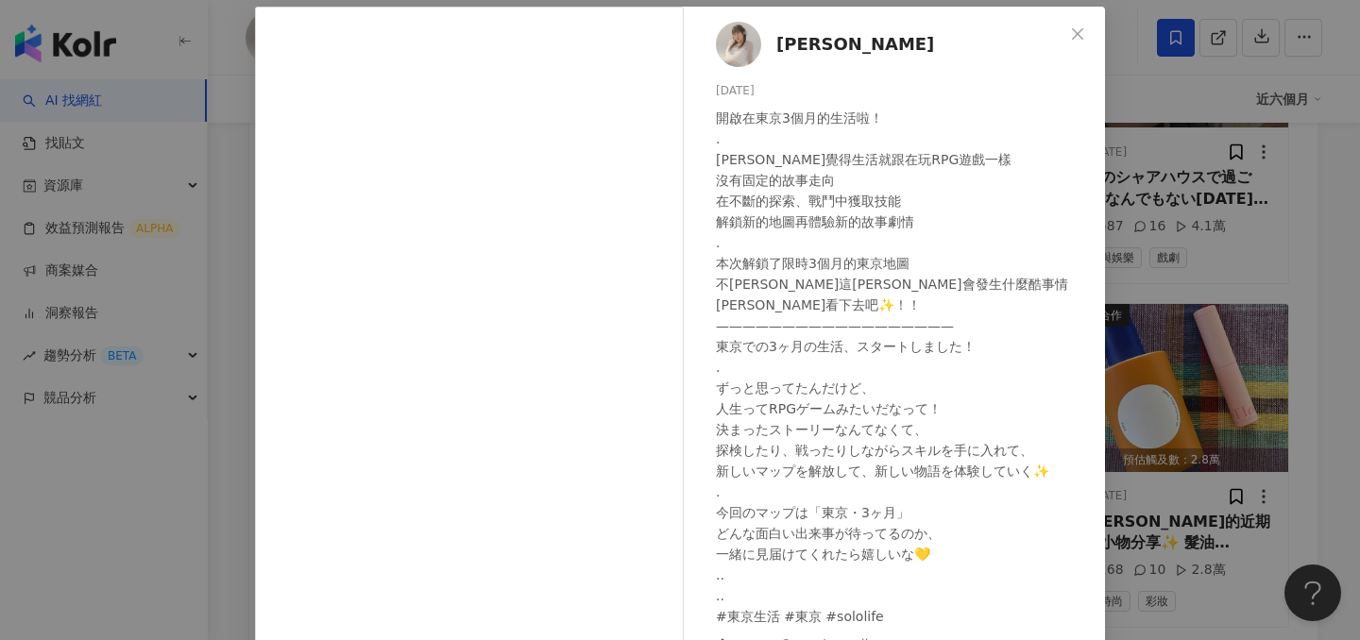
scroll to position [197, 0]
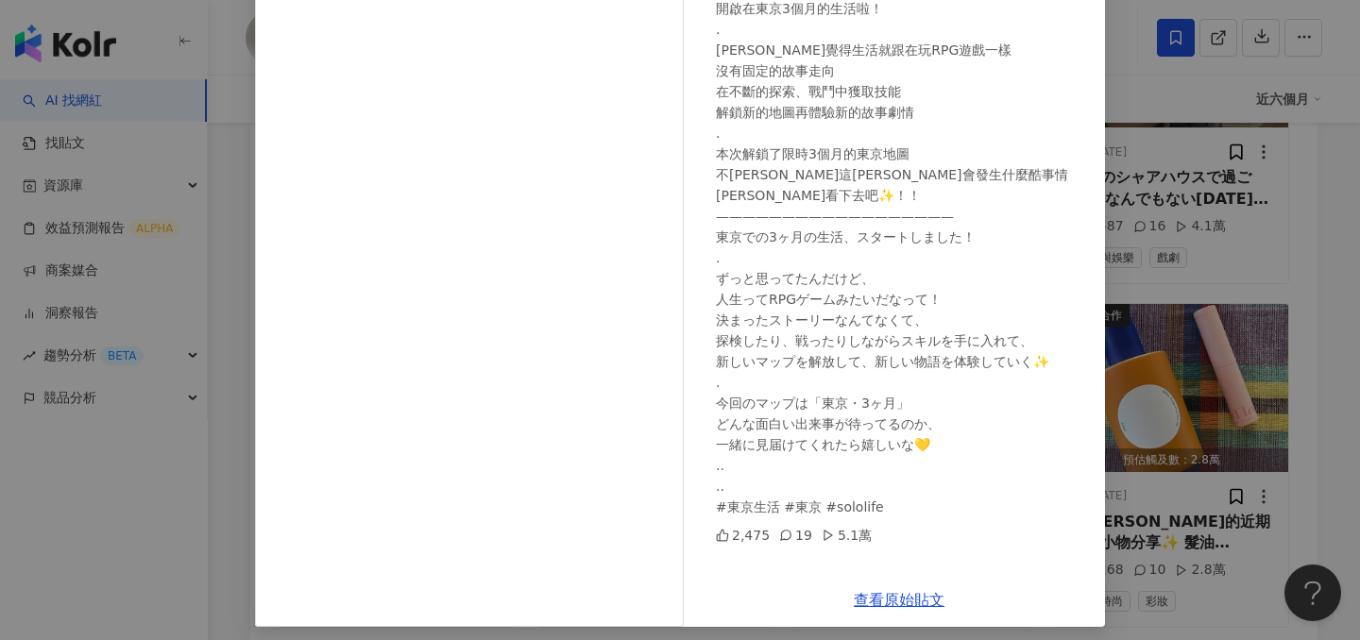
click at [1200, 221] on div "楊宜蓉 Wooly 2025/7/2 開啟在東京3個月的生活啦！ . 一直覺得生活就跟在玩RPG遊戲一樣 沒有固定的故事走向 在不斷的探索、戰鬥中獲取技能 解…" at bounding box center [680, 320] width 1360 height 640
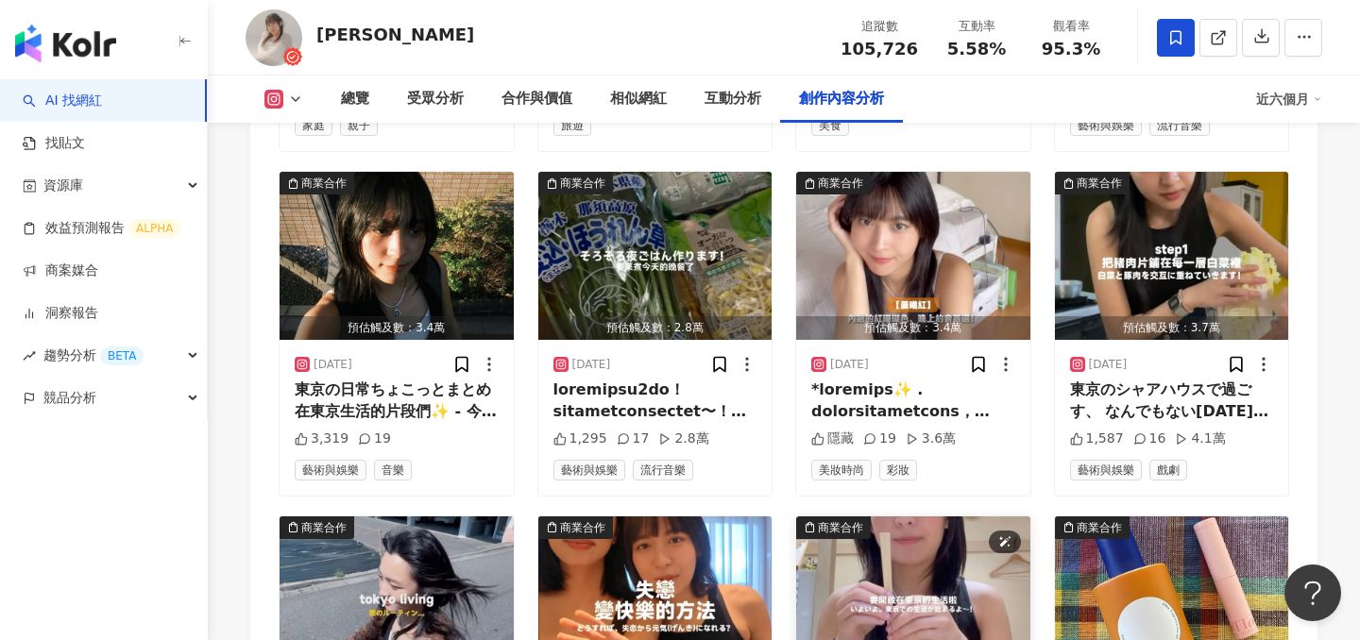
scroll to position [6560, 0]
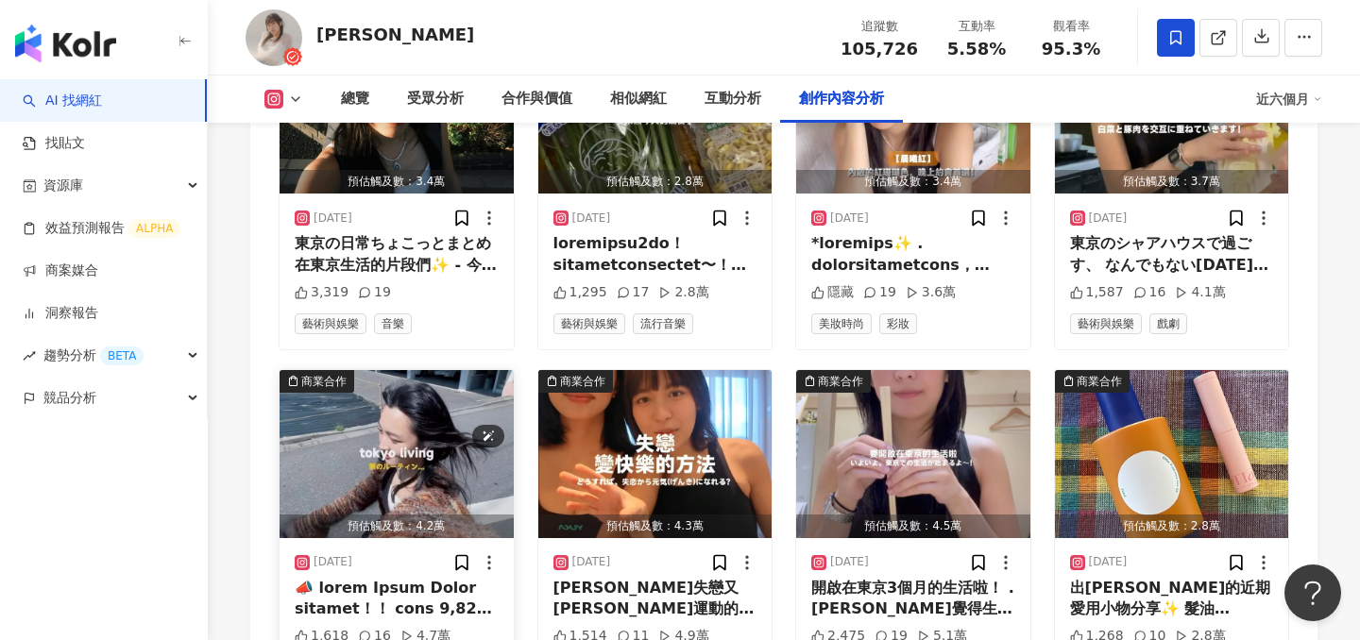
click at [369, 370] on img "button" at bounding box center [397, 454] width 234 height 168
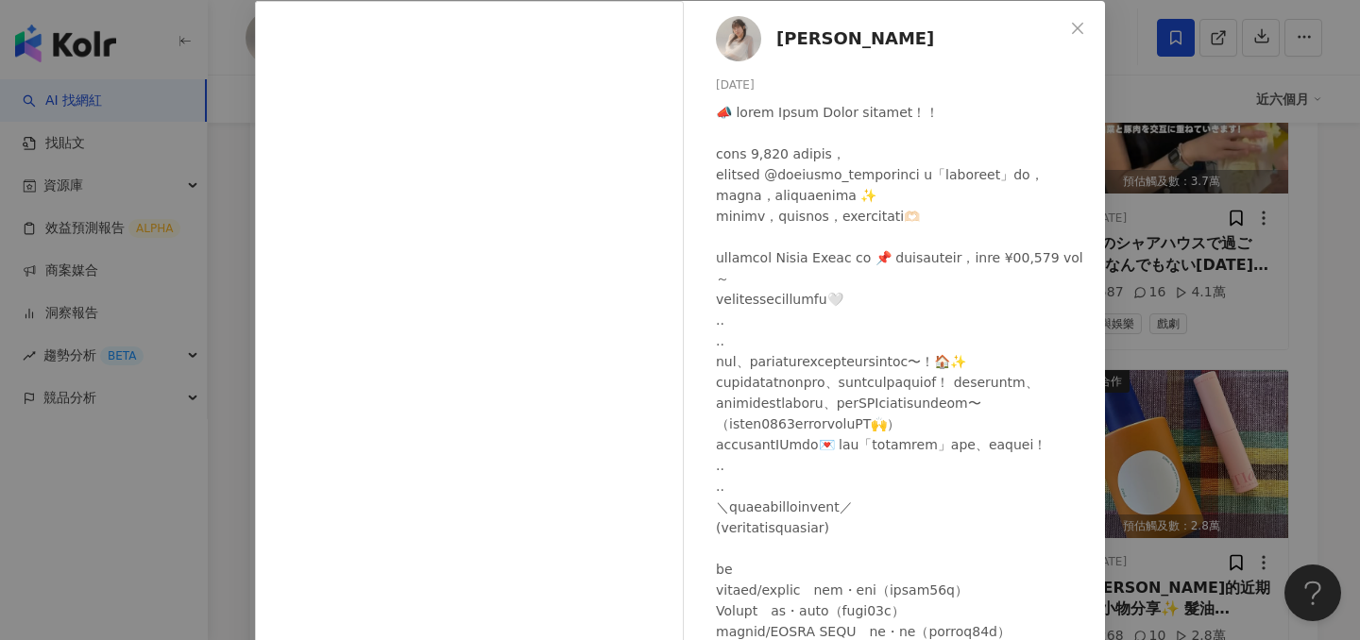
scroll to position [115, 0]
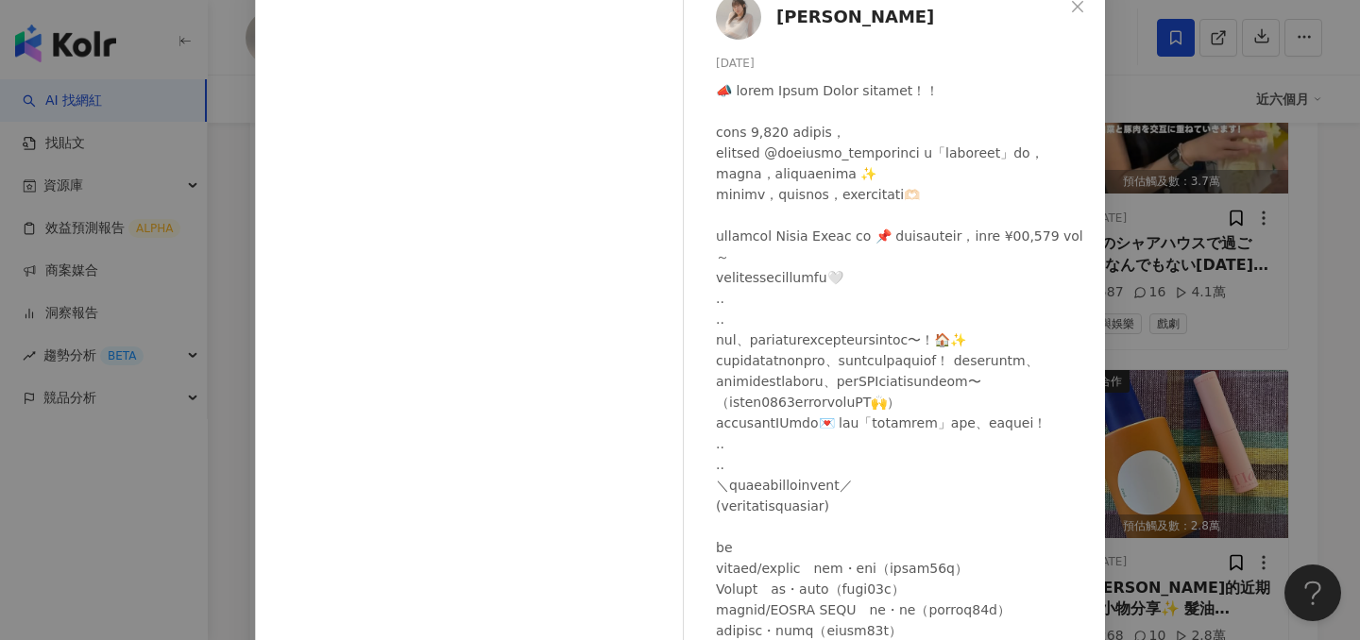
click at [1186, 270] on div "楊宜蓉 Wooly 2025/7/8 1,618 16 4.7萬 查看原始貼文" at bounding box center [680, 320] width 1360 height 640
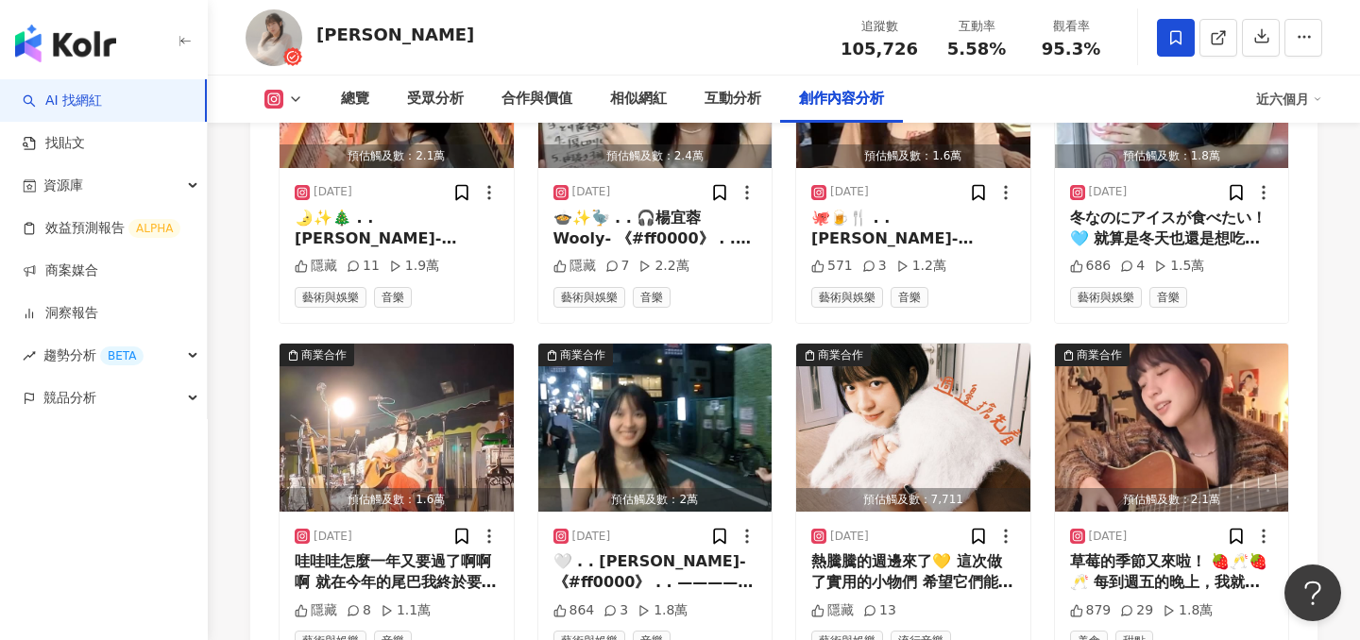
scroll to position [7974, 0]
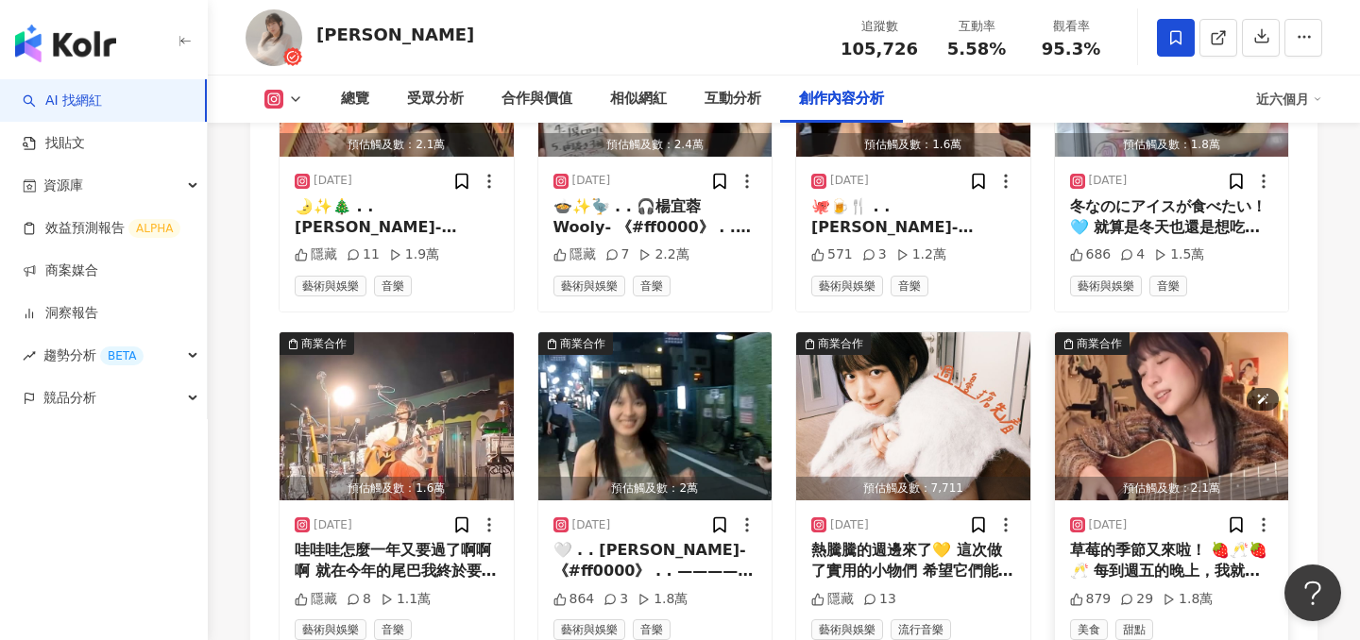
click at [1145, 349] on img "button" at bounding box center [1172, 416] width 234 height 168
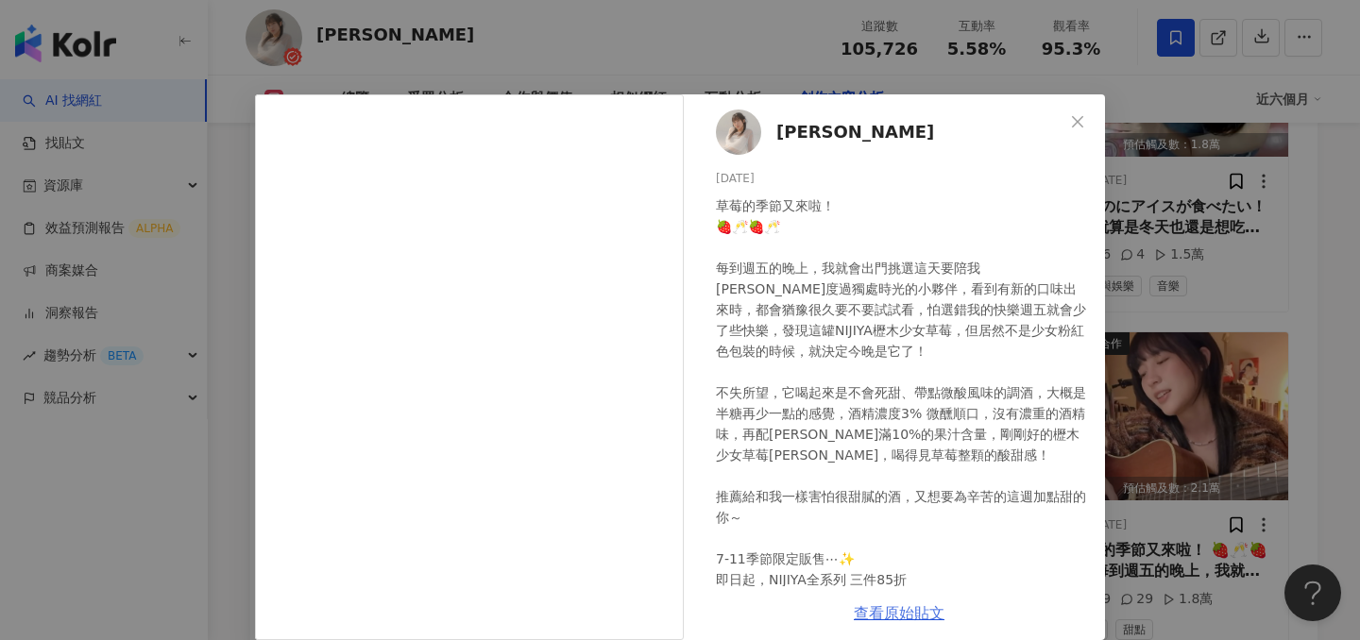
click at [906, 612] on link "查看原始貼文" at bounding box center [899, 613] width 91 height 18
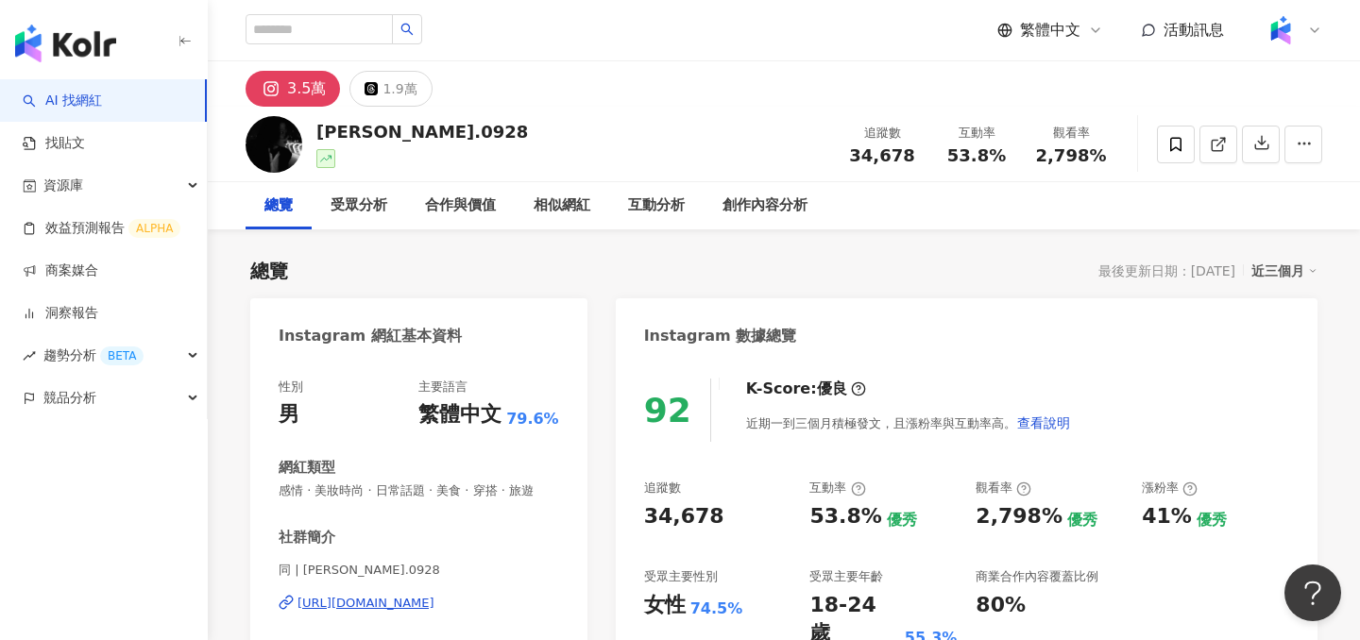
scroll to position [116, 0]
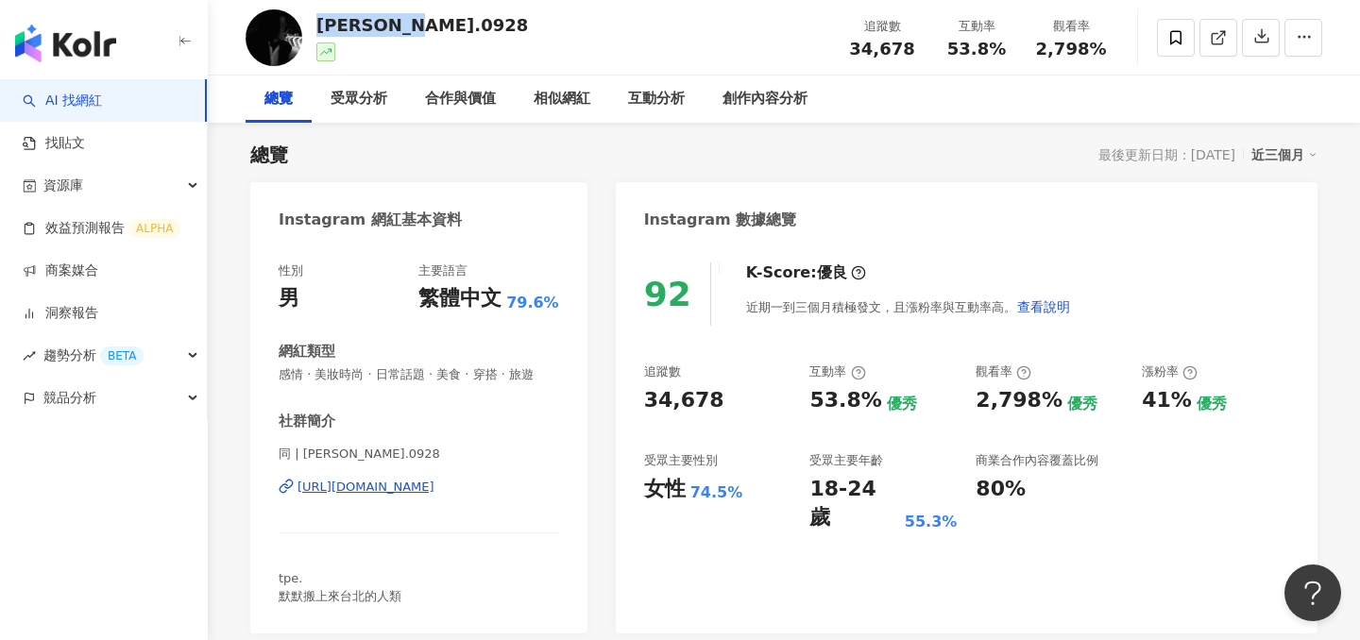
drag, startPoint x: 413, startPoint y: 24, endPoint x: 319, endPoint y: 23, distance: 93.5
click at [319, 23] on div "[PERSON_NAME].0928 追蹤數 34,678 互動率 53.8% 觀看率 2,798%" at bounding box center [784, 37] width 1152 height 75
copy div "[PERSON_NAME].0928"
